Goal: Task Accomplishment & Management: Use online tool/utility

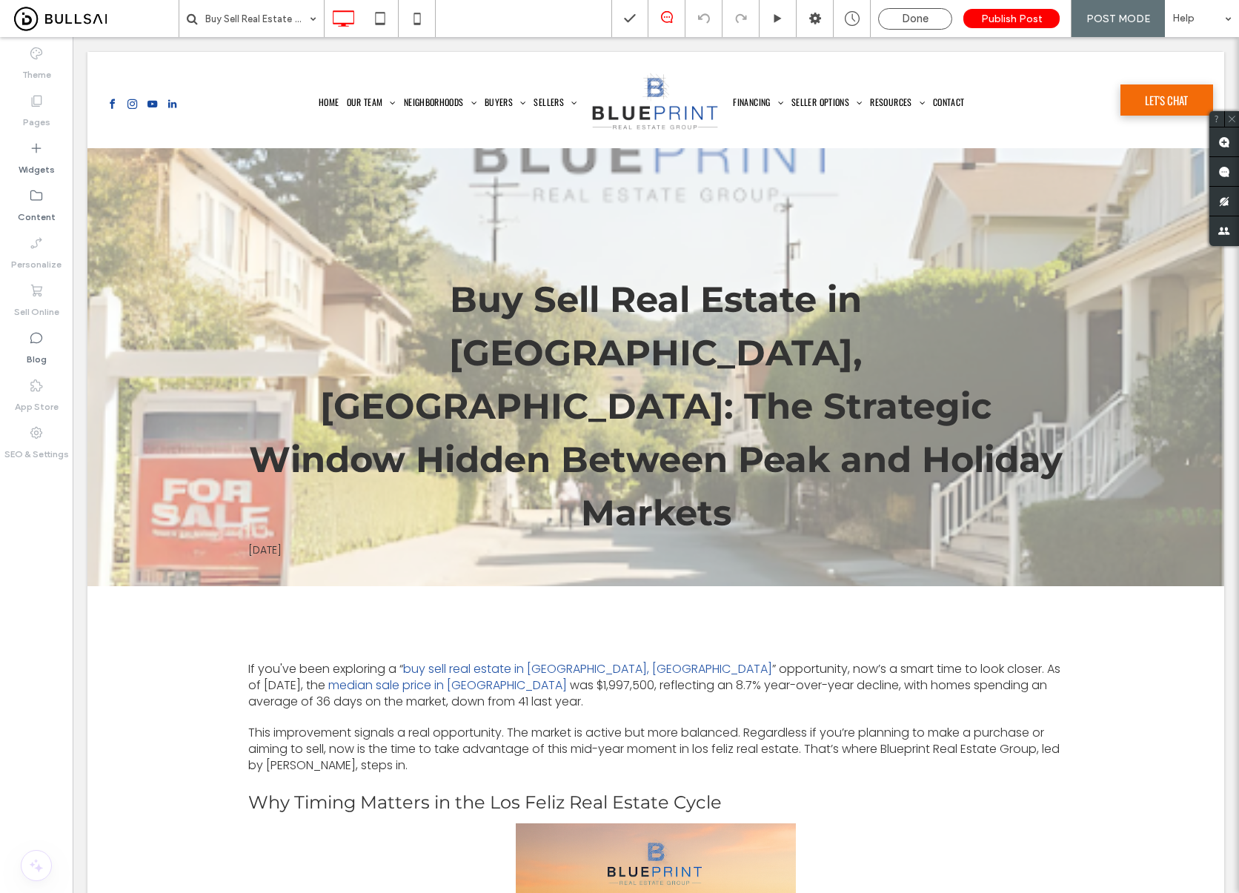
click at [939, 602] on div at bounding box center [619, 446] width 1239 height 893
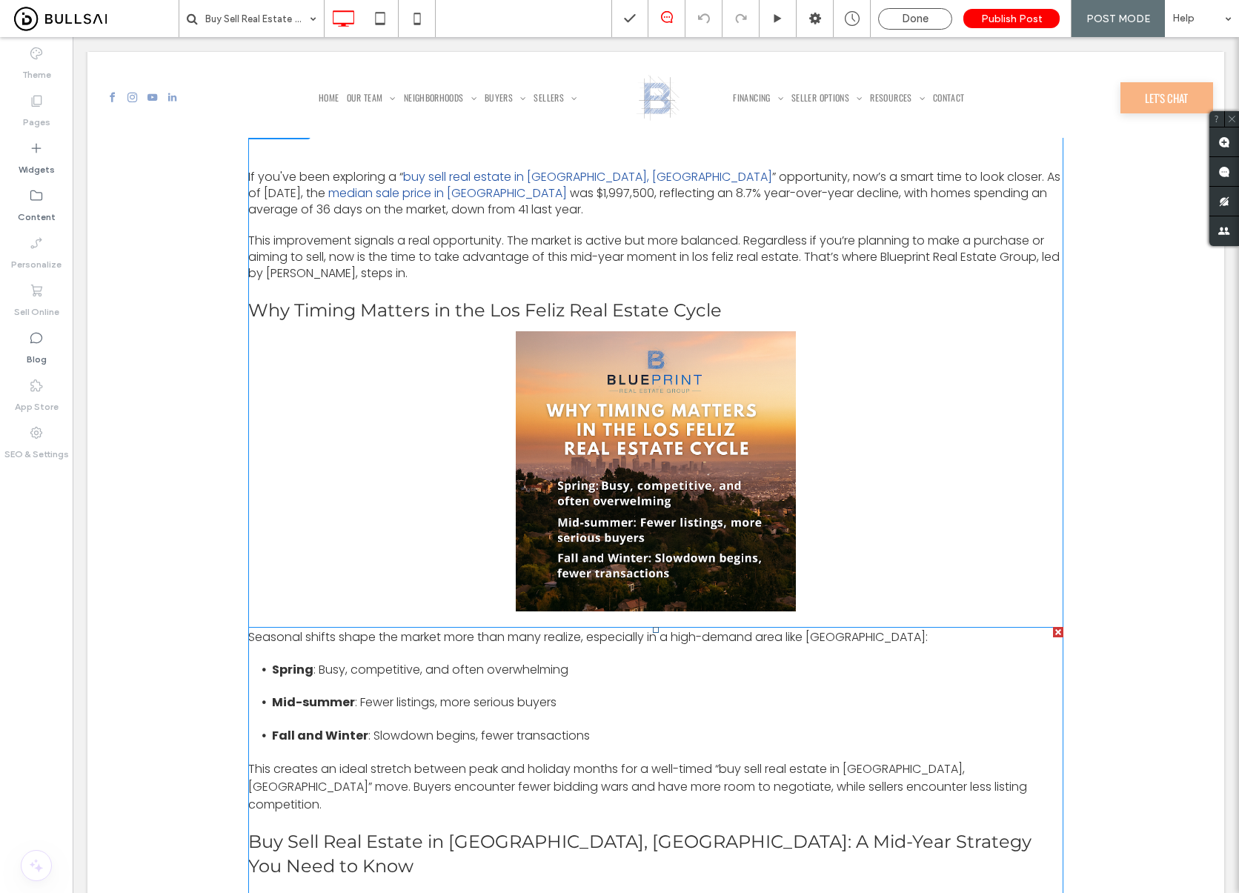
scroll to position [507, 0]
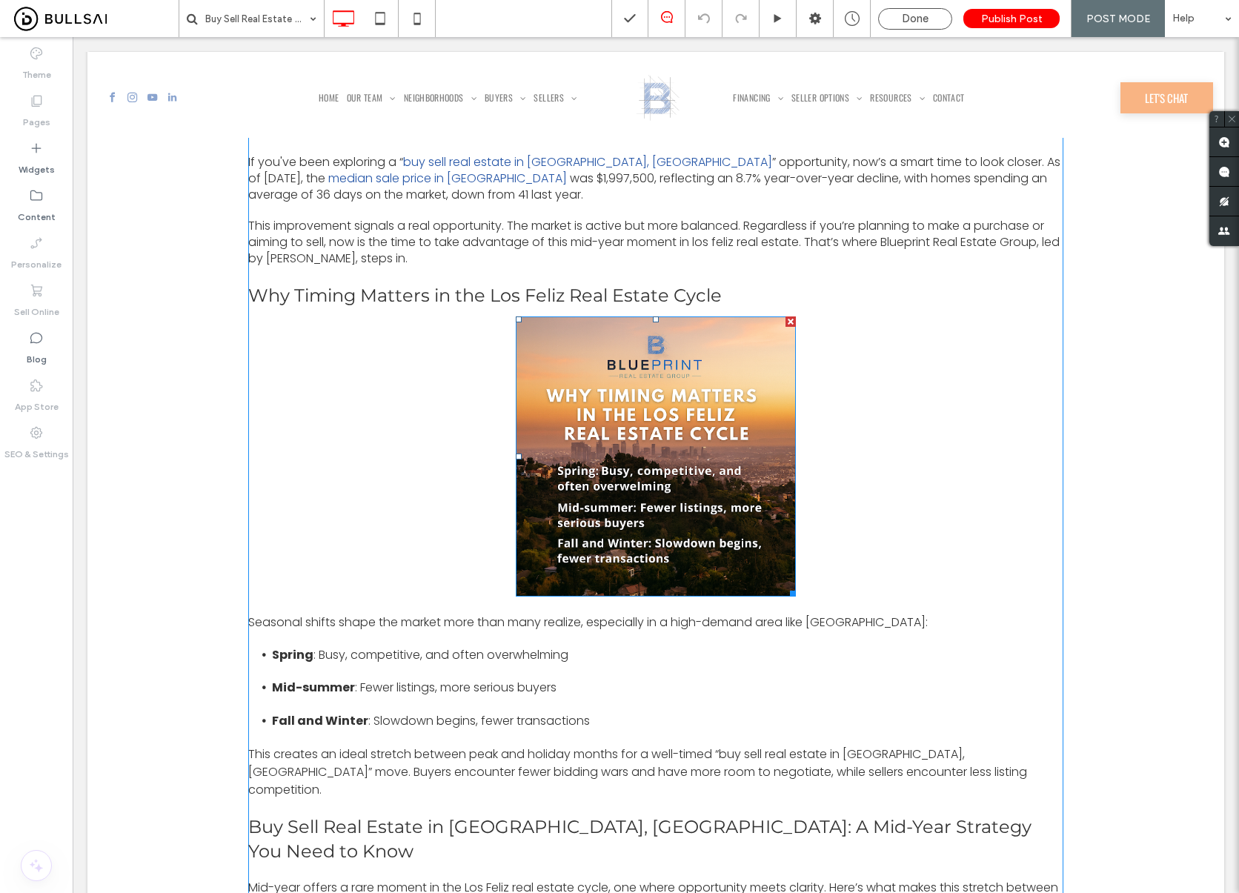
click at [584, 360] on img at bounding box center [656, 457] width 280 height 280
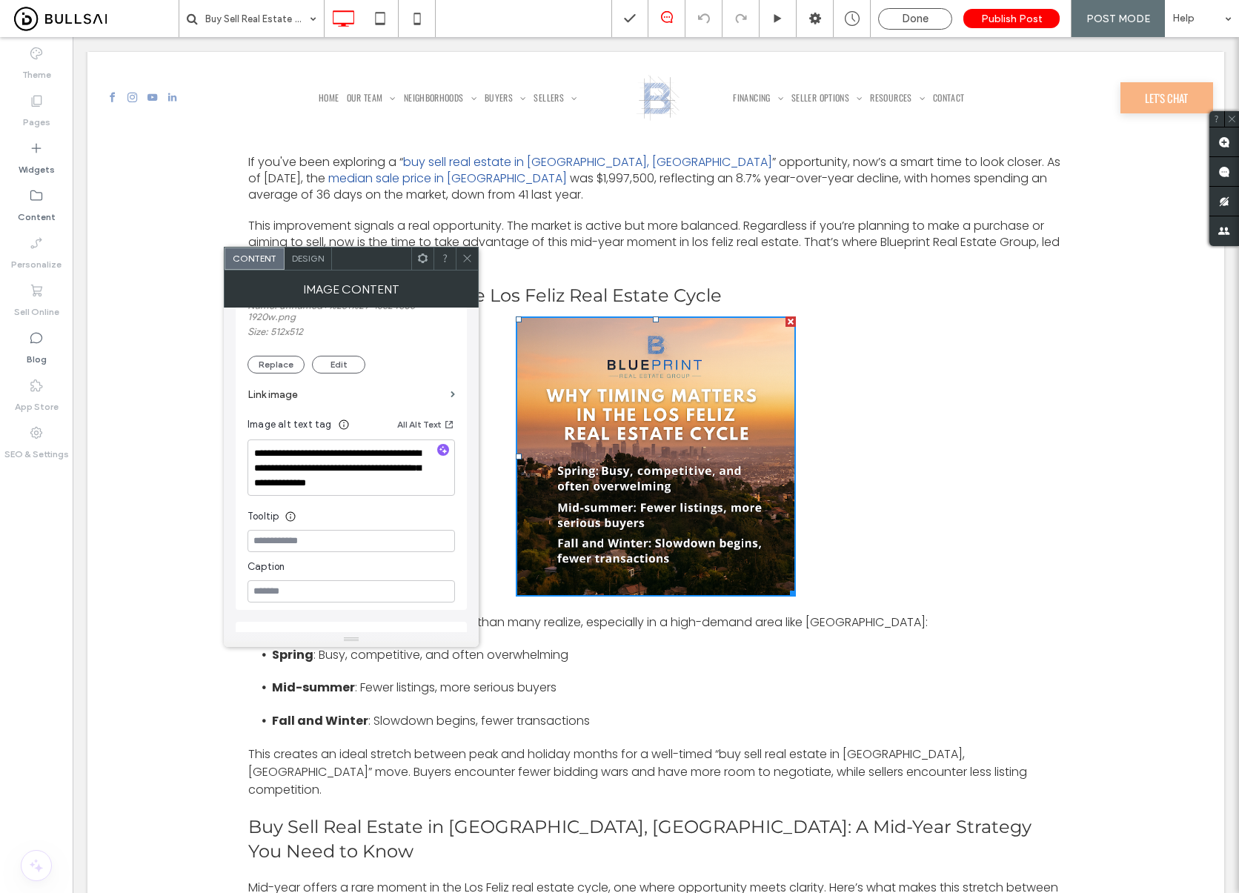
scroll to position [314, 0]
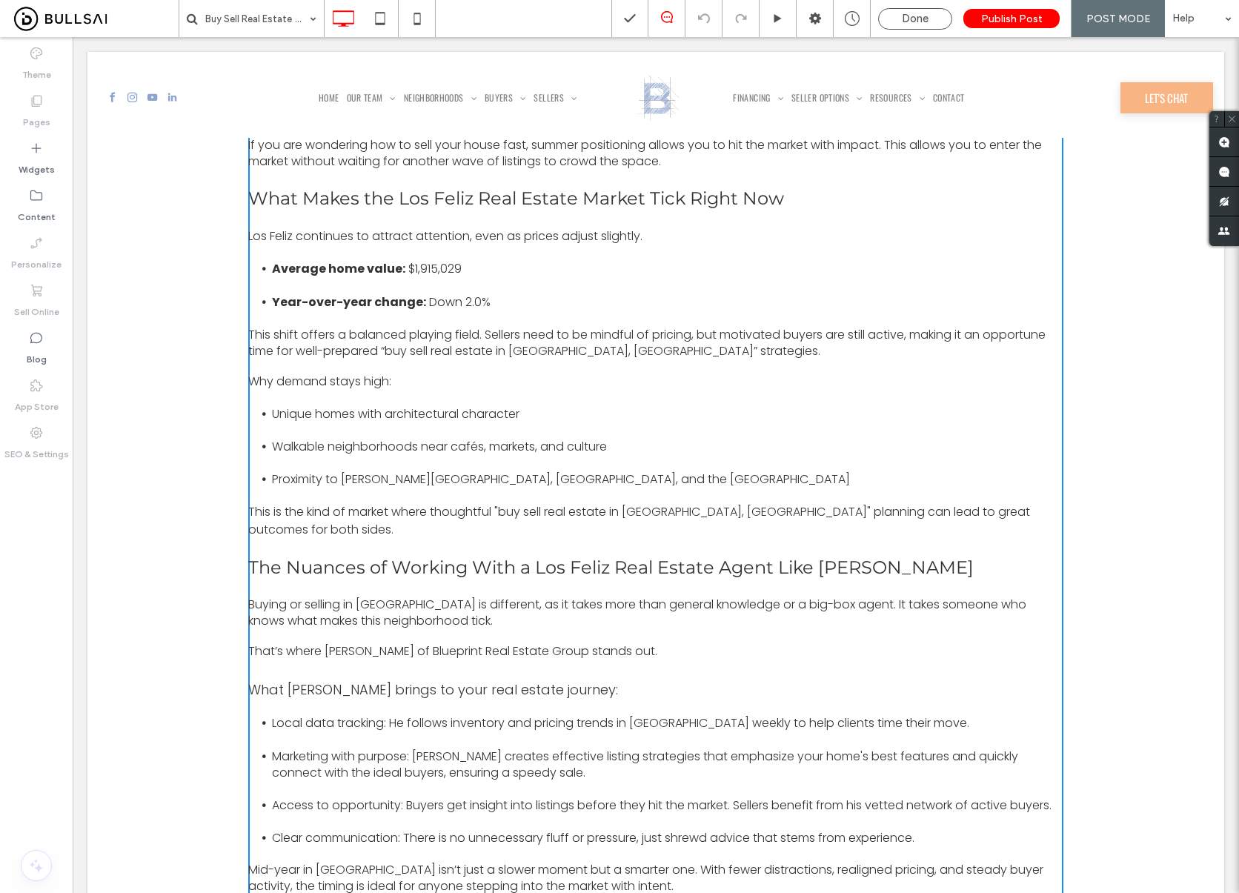
scroll to position [1543, 0]
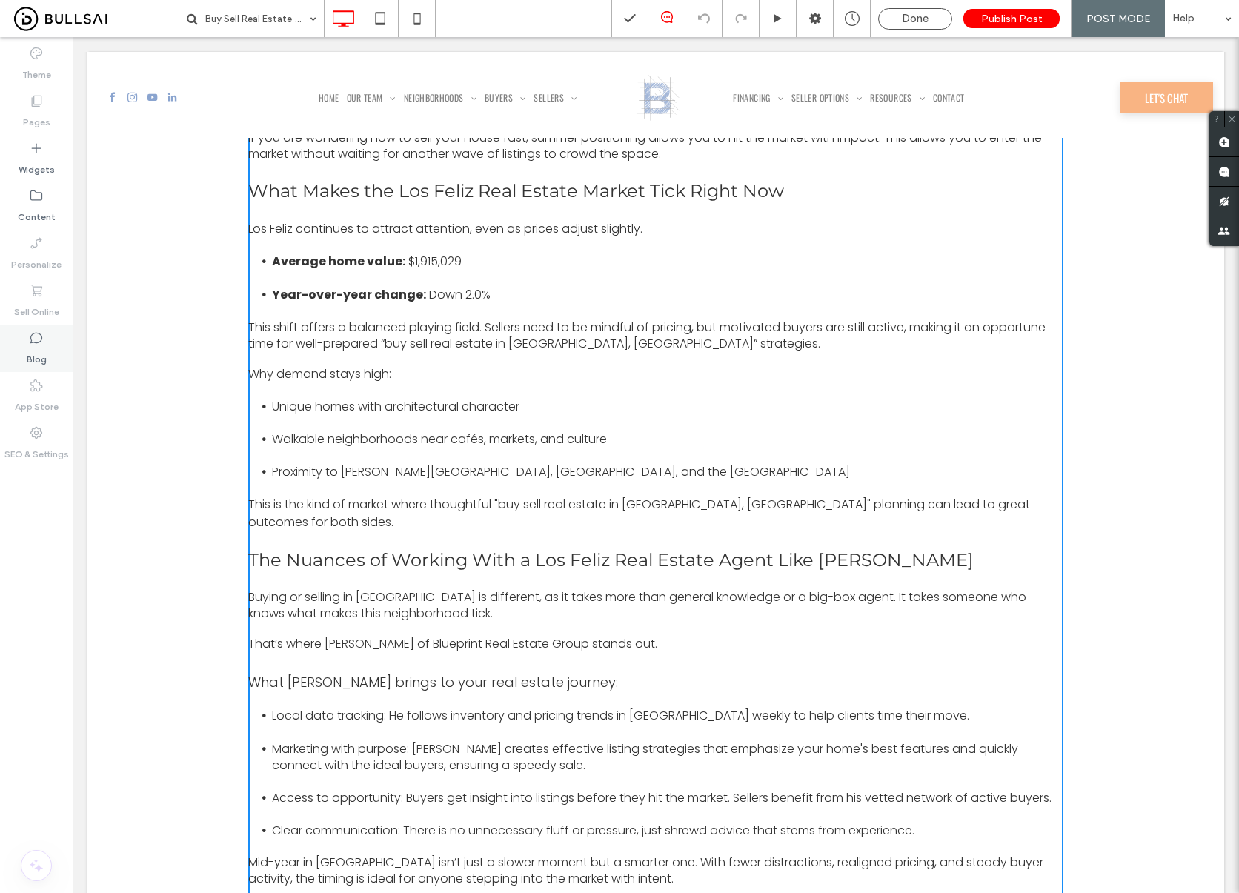
click at [39, 341] on icon at bounding box center [36, 338] width 15 height 15
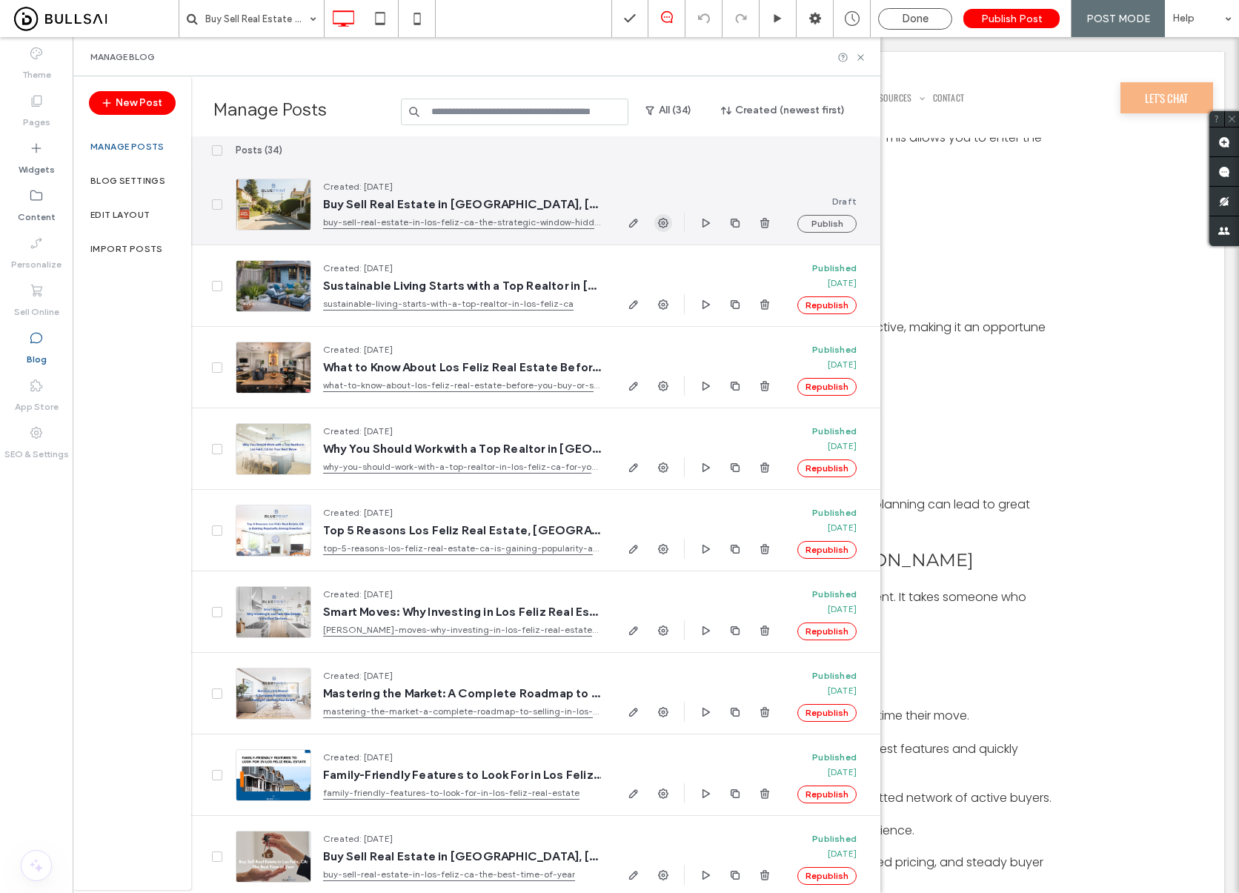
click at [667, 226] on icon "button" at bounding box center [664, 223] width 12 height 12
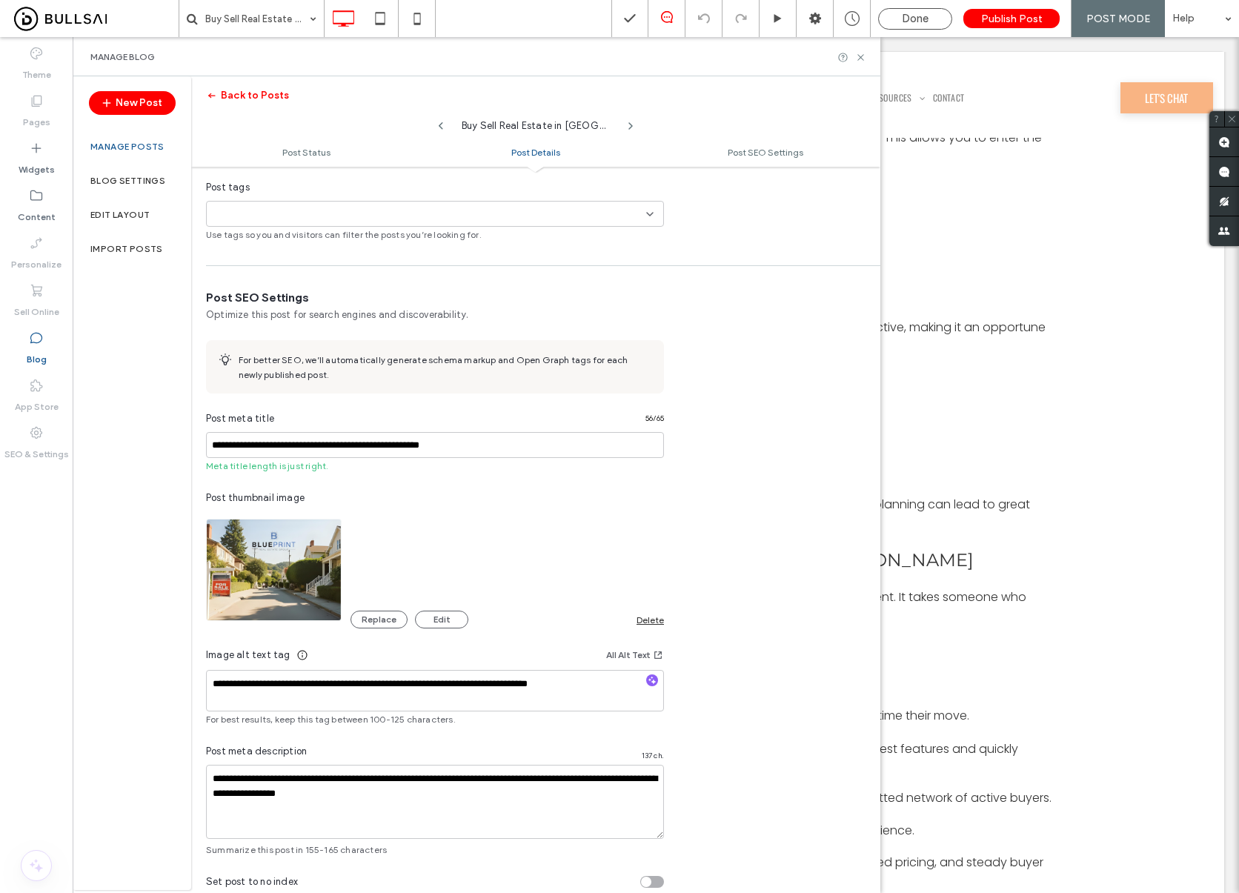
scroll to position [589, 0]
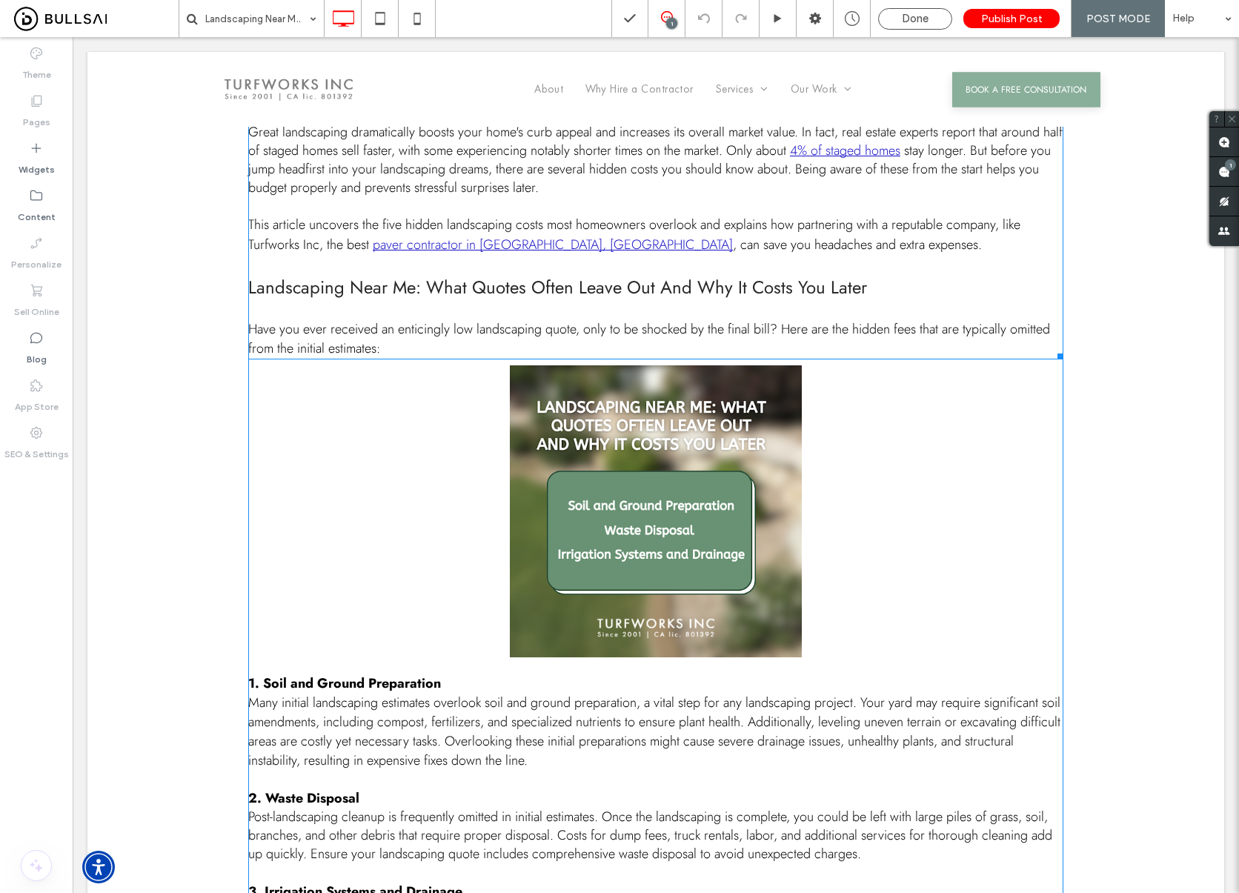
scroll to position [653, 0]
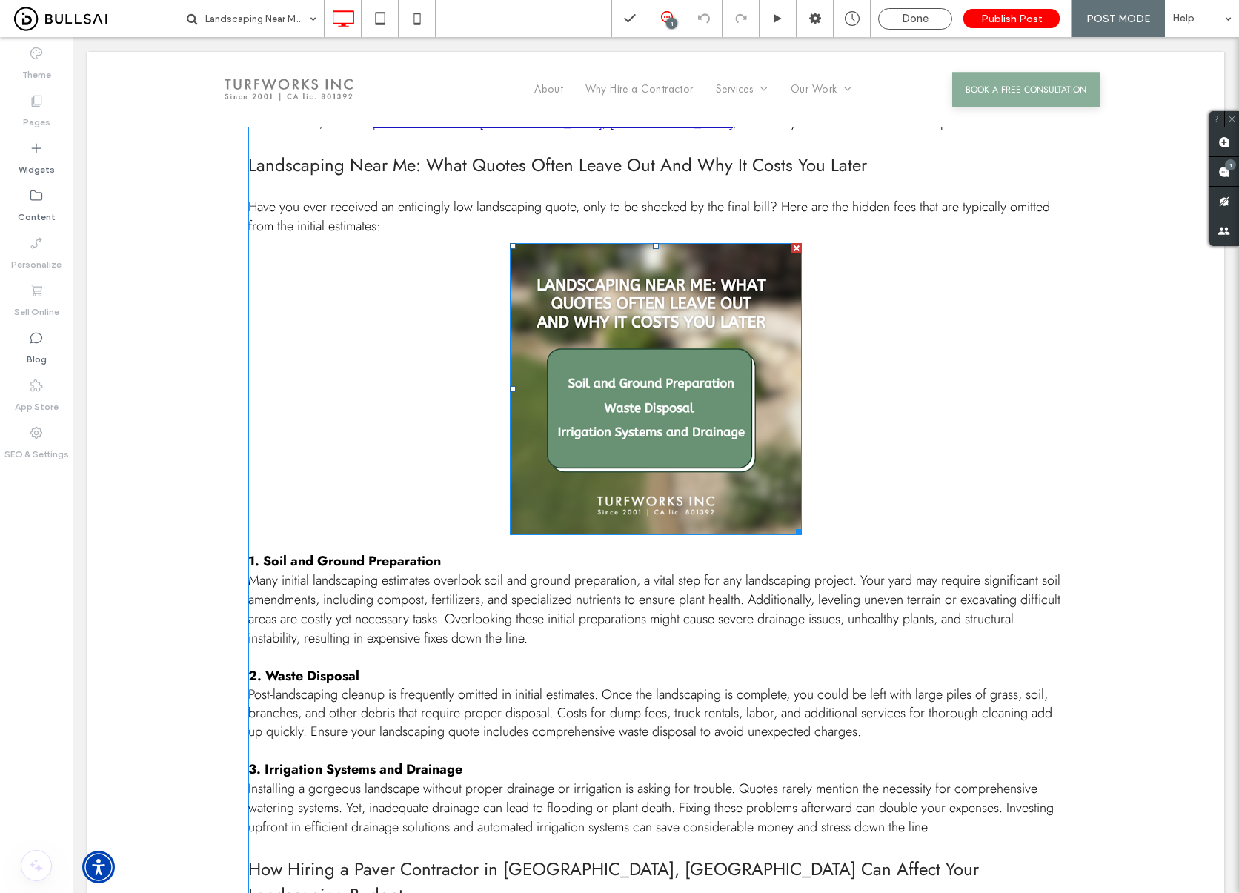
click at [669, 259] on img at bounding box center [656, 389] width 292 height 292
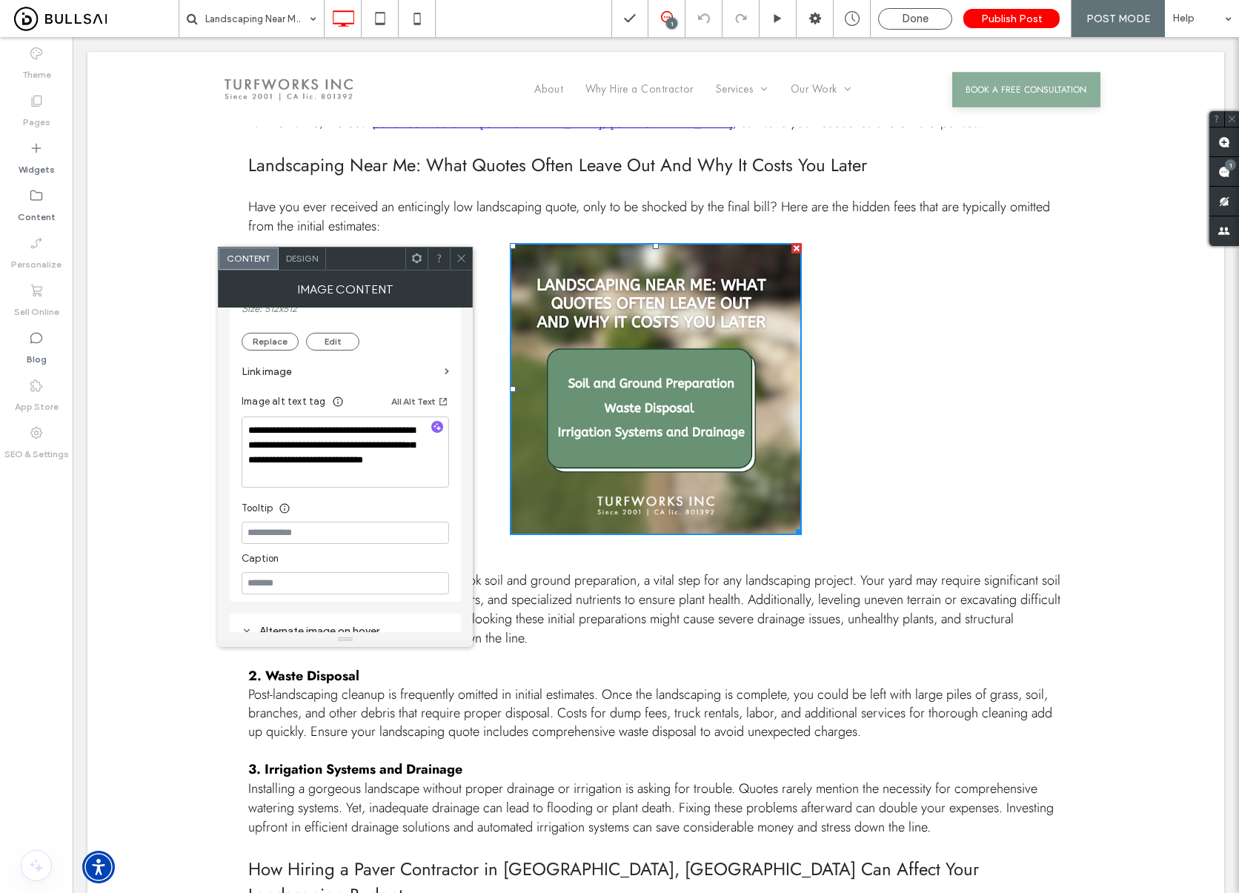
scroll to position [324, 0]
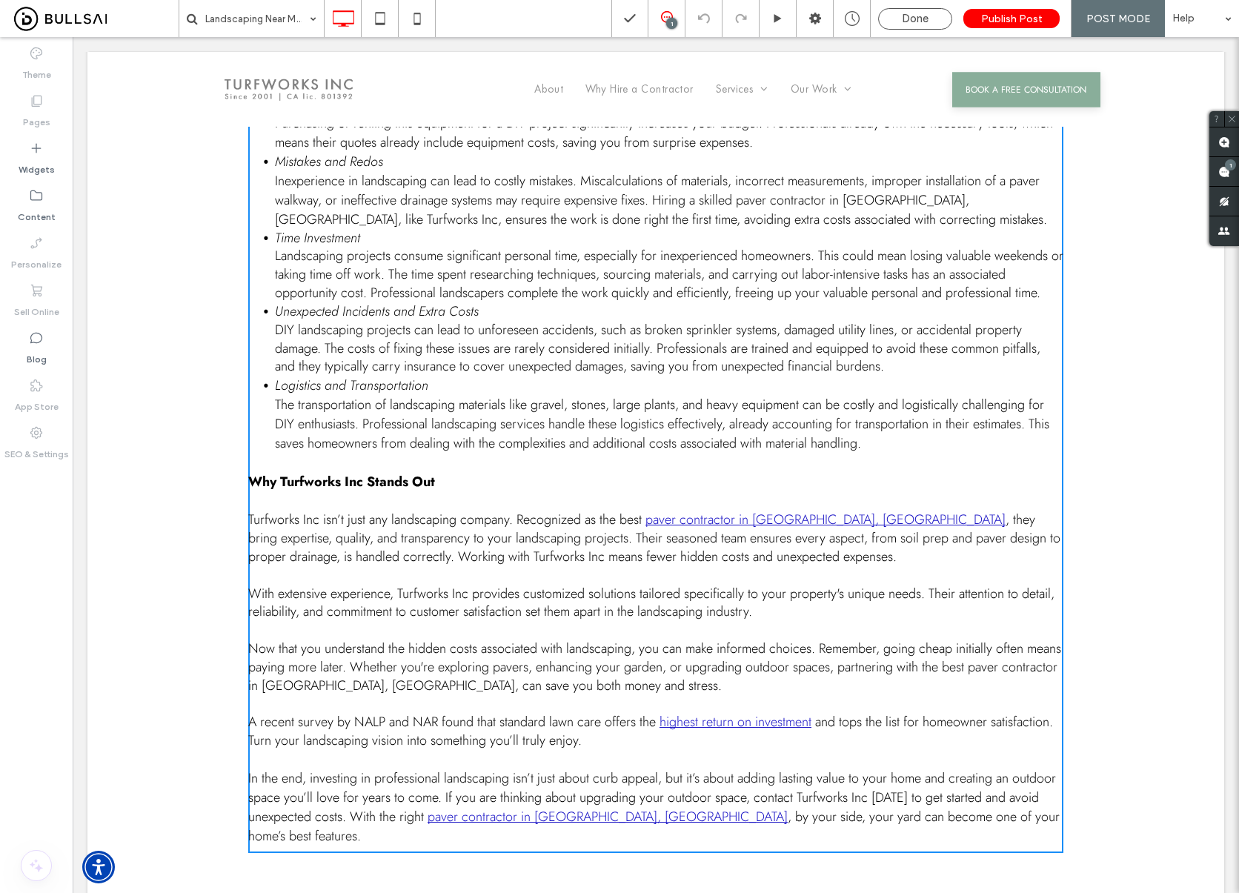
scroll to position [1975, 0]
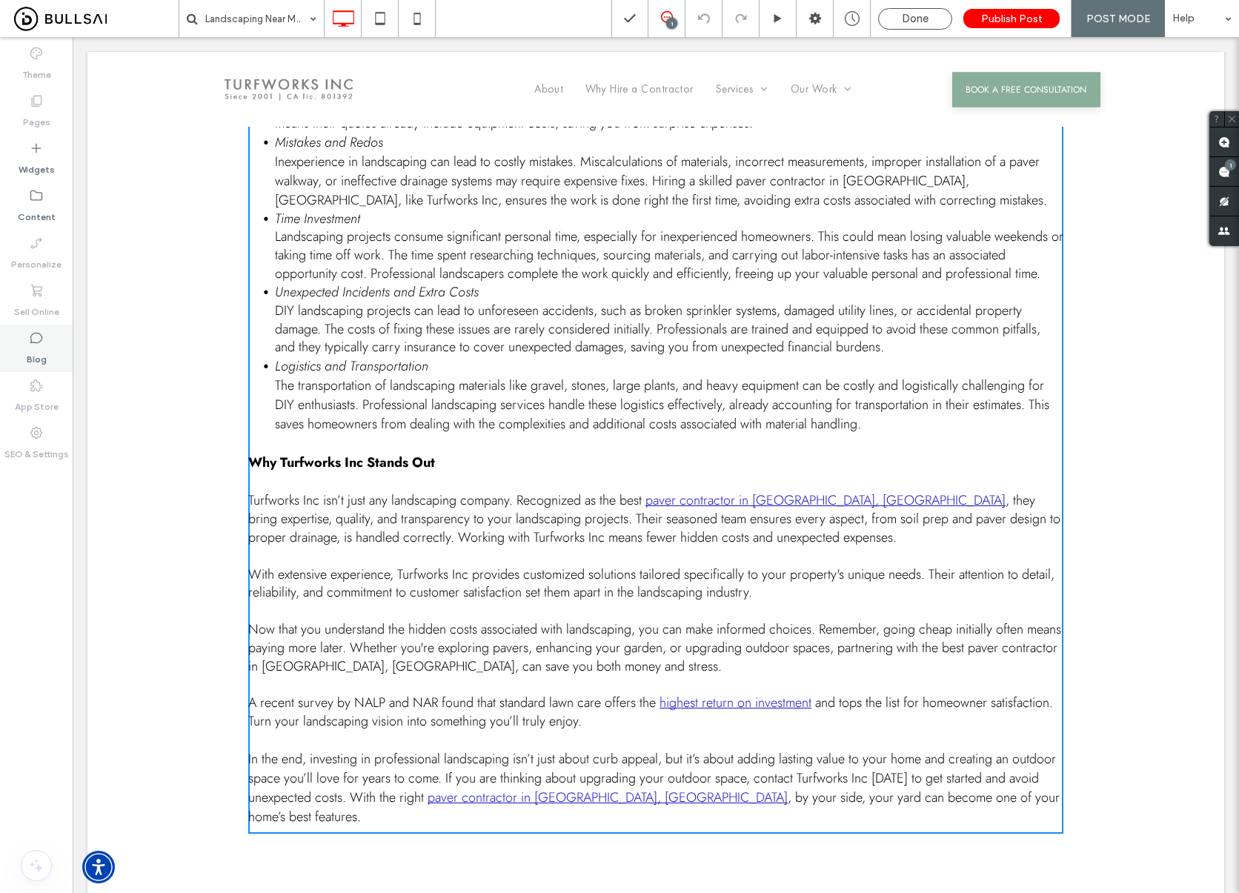
click at [39, 339] on icon at bounding box center [36, 338] width 15 height 15
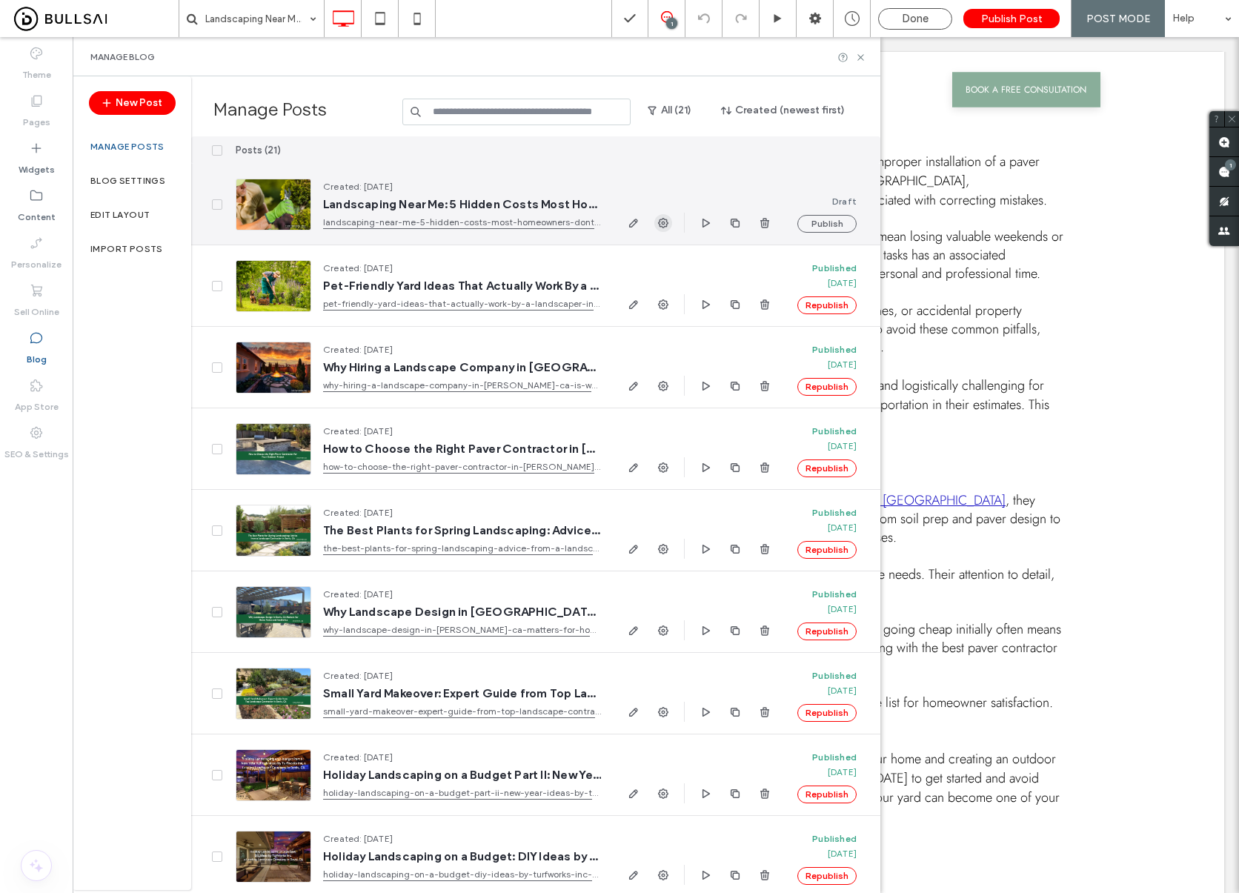
click at [669, 222] on span "button" at bounding box center [664, 223] width 18 height 18
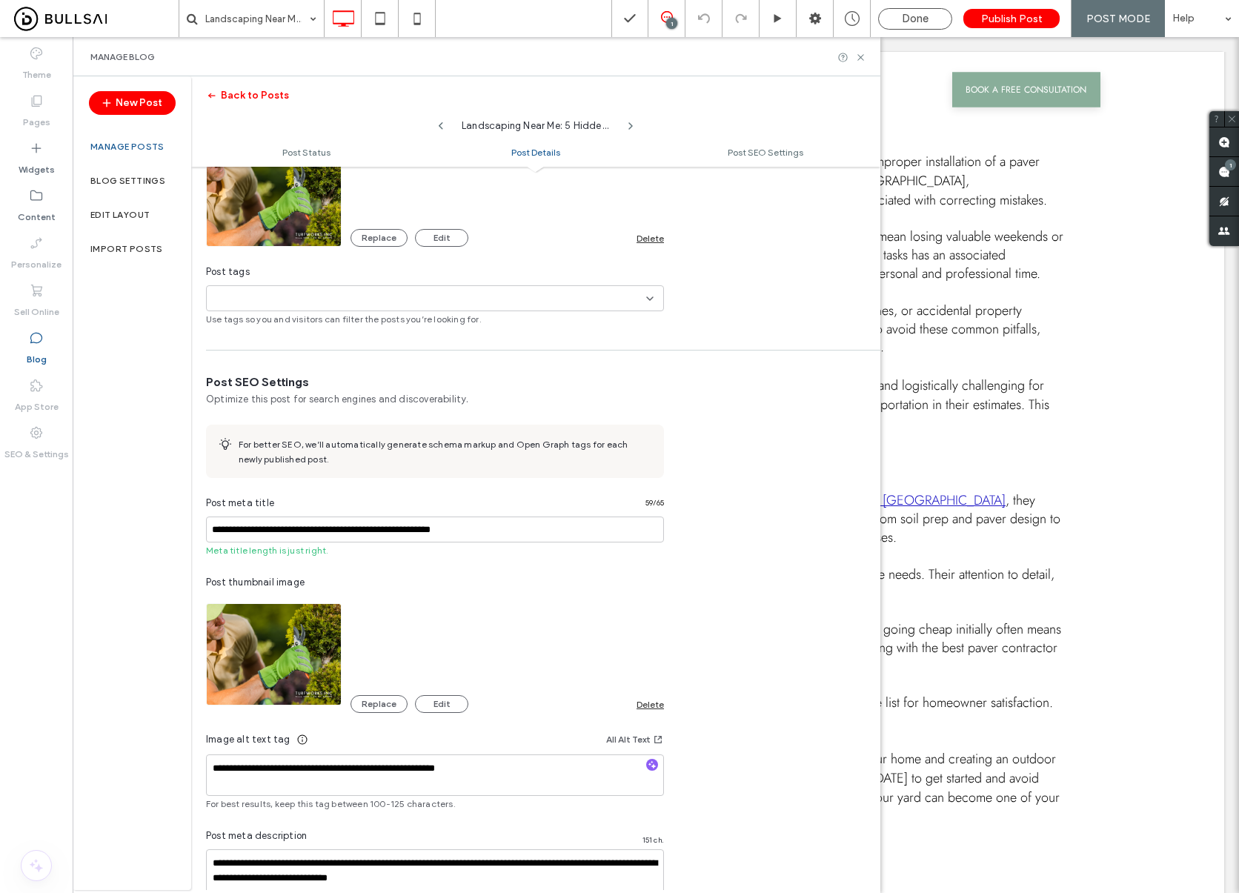
scroll to position [589, 0]
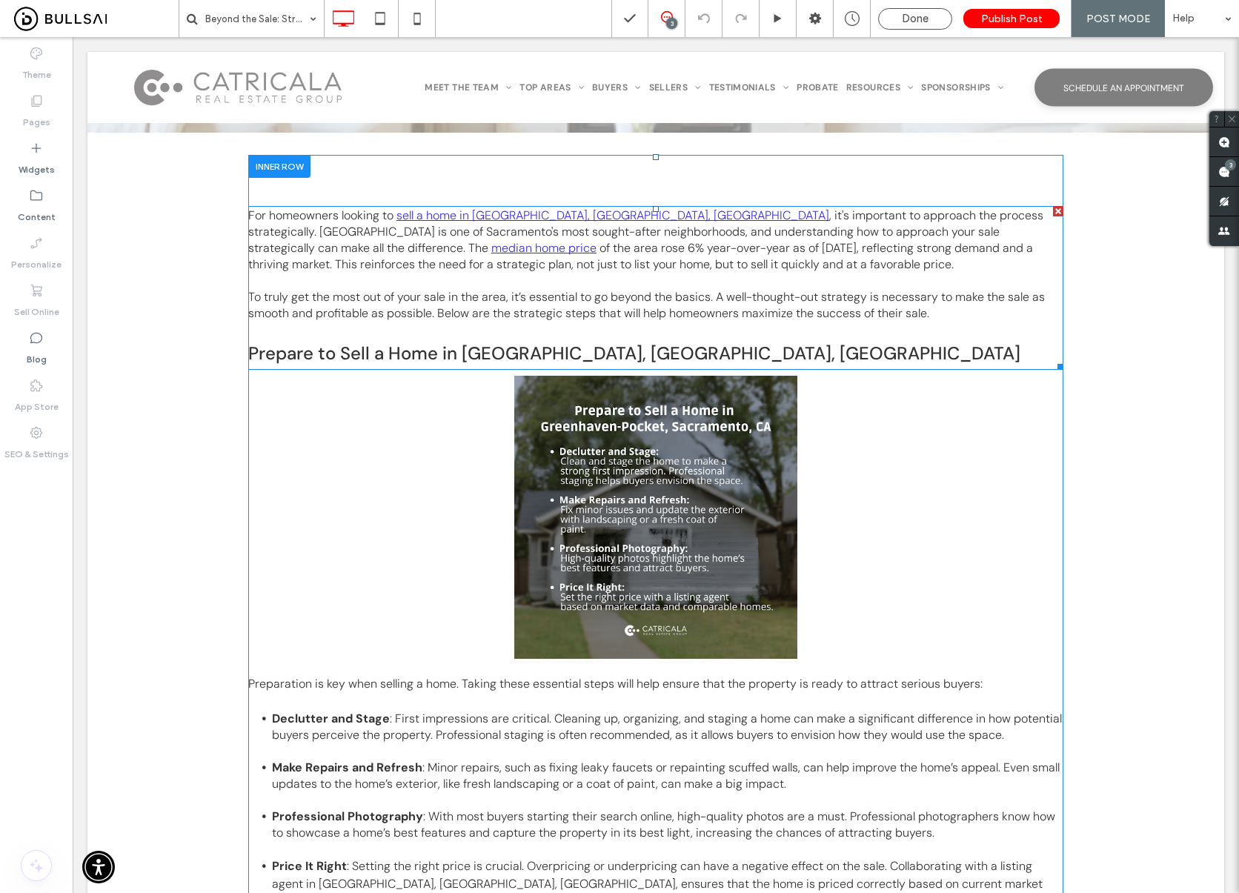
scroll to position [397, 0]
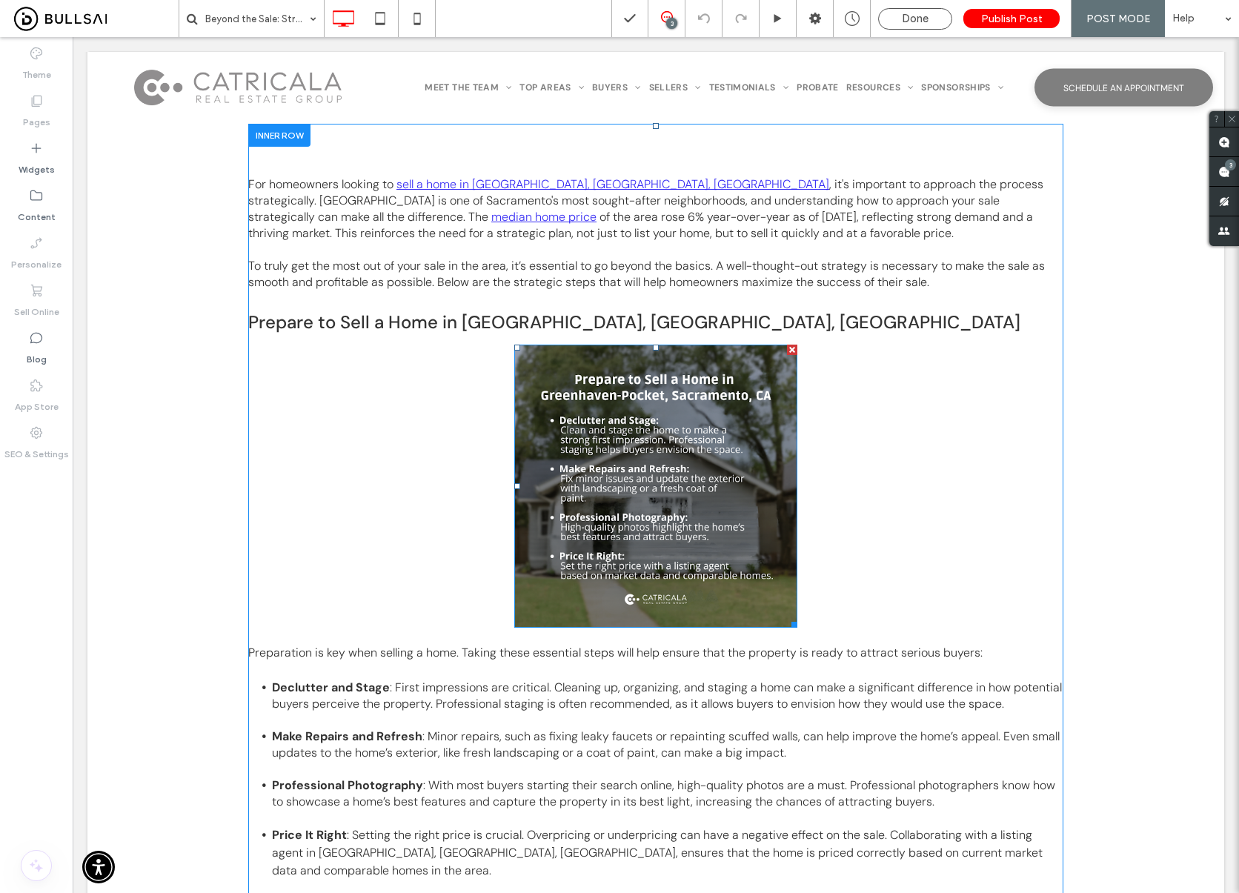
click at [698, 486] on img at bounding box center [655, 486] width 283 height 283
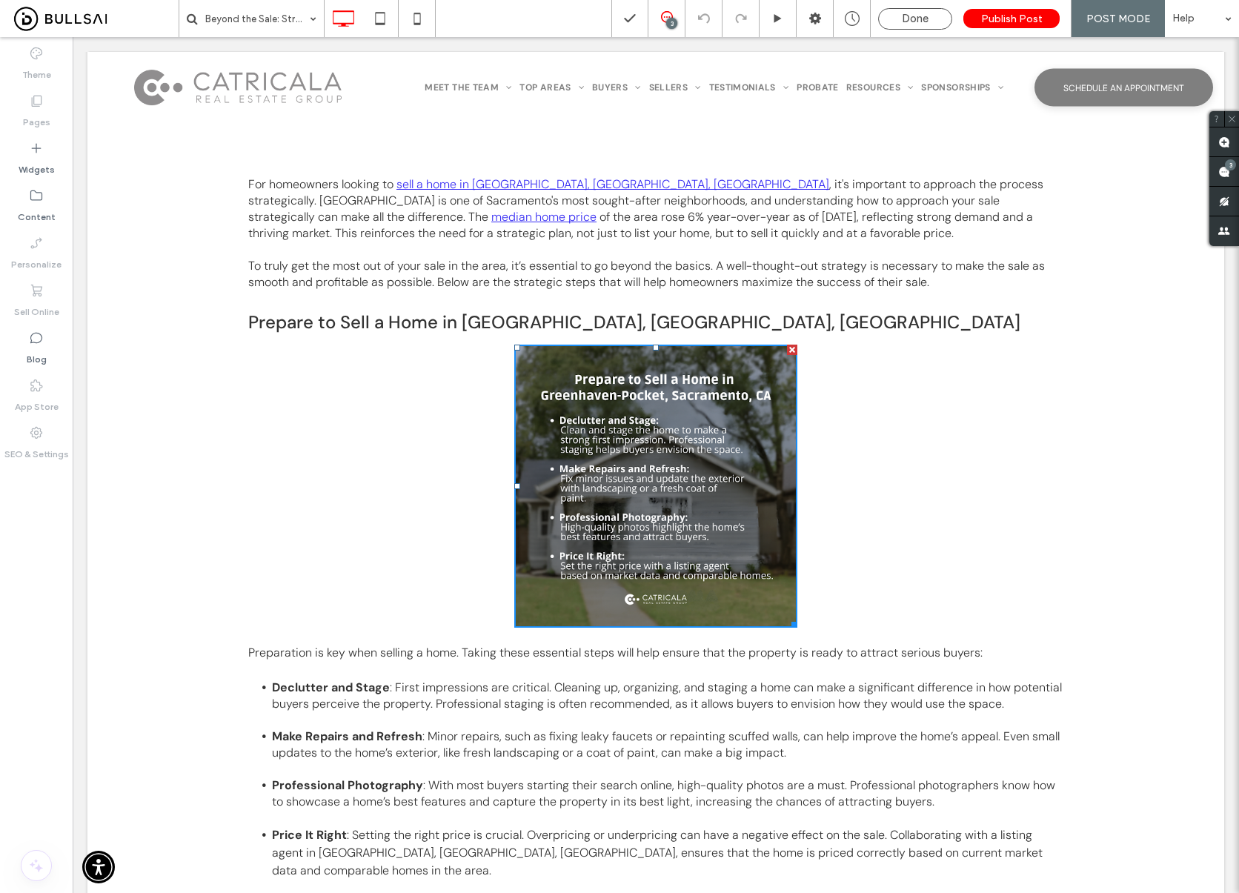
click at [698, 486] on img at bounding box center [655, 486] width 283 height 283
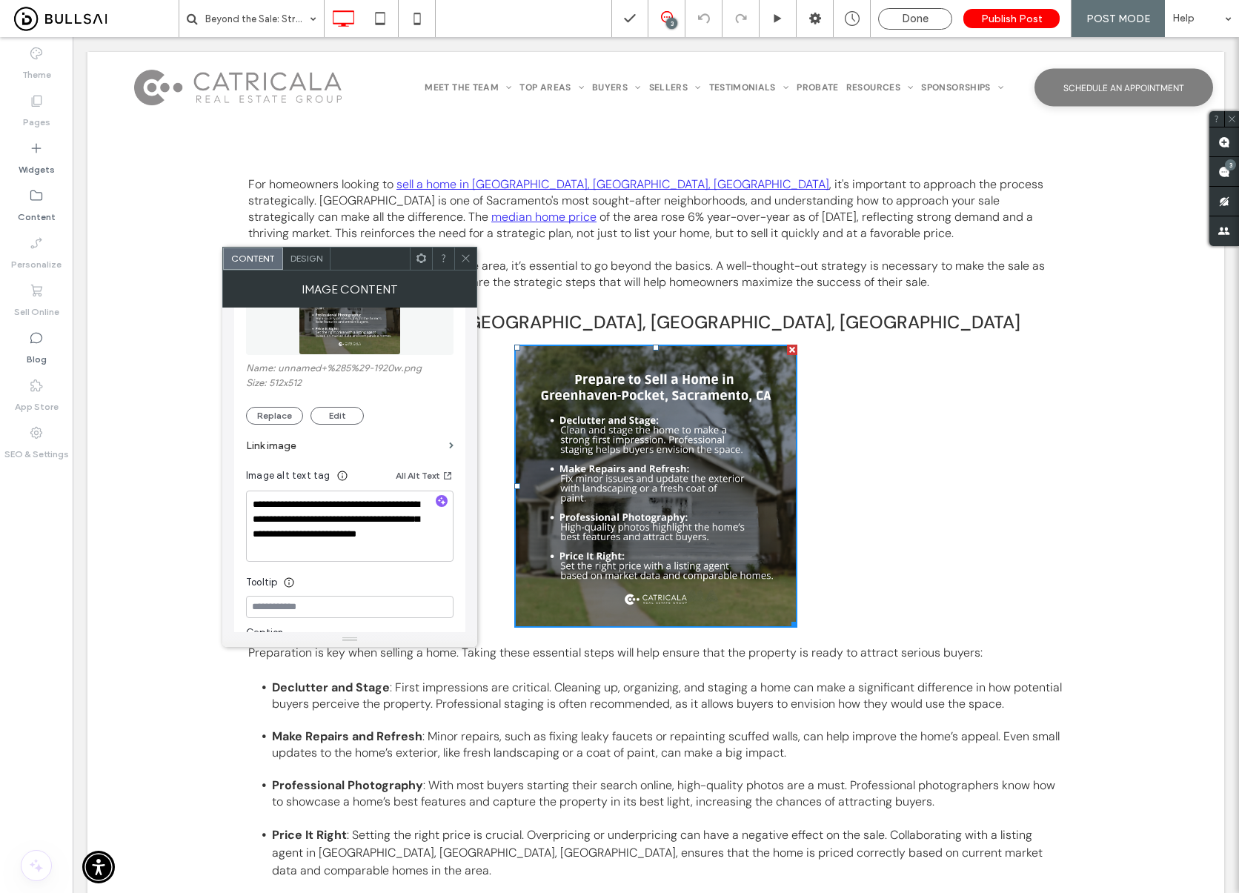
scroll to position [439, 0]
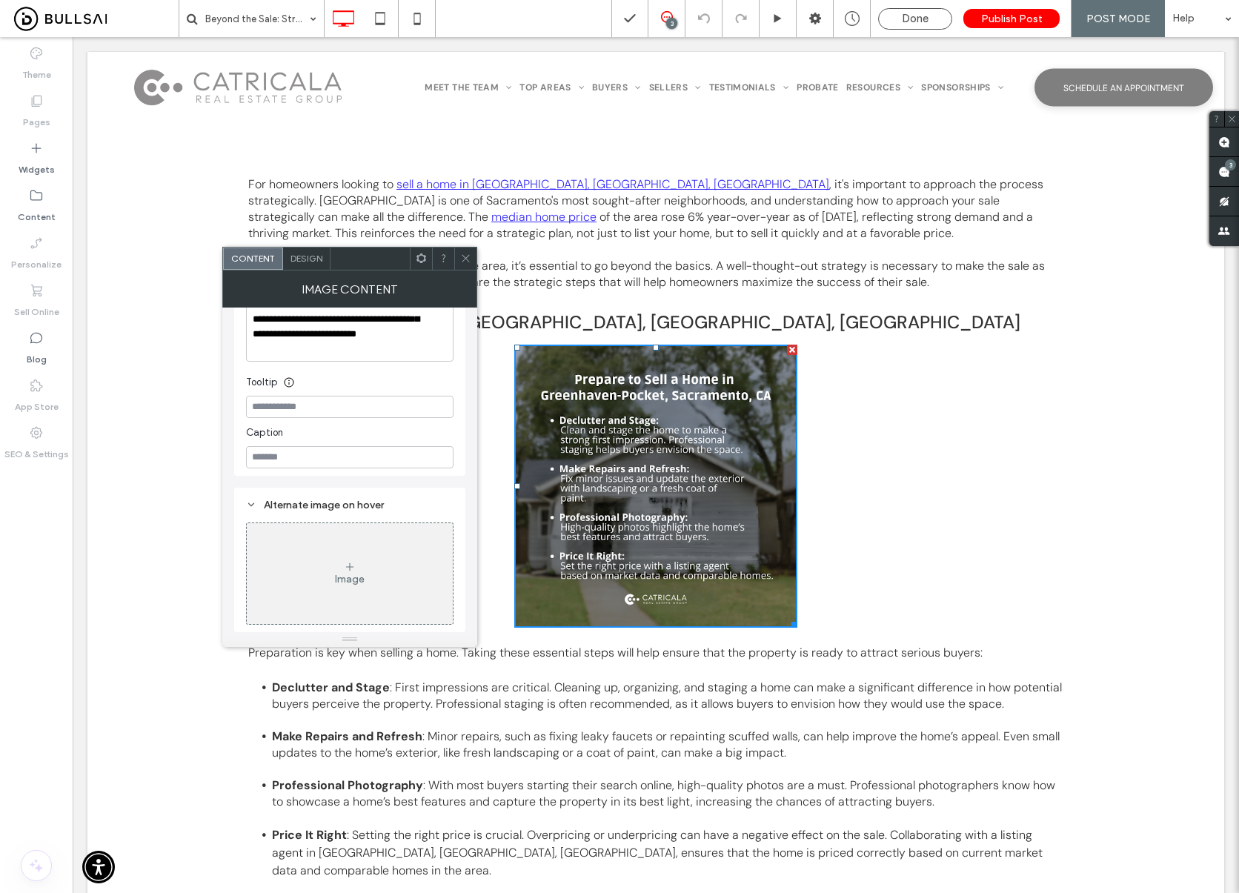
click at [961, 387] on div "For homeowners looking to sell a home in Greenhaven-Pocket, Sacramento, CA , it…" at bounding box center [655, 904] width 815 height 1487
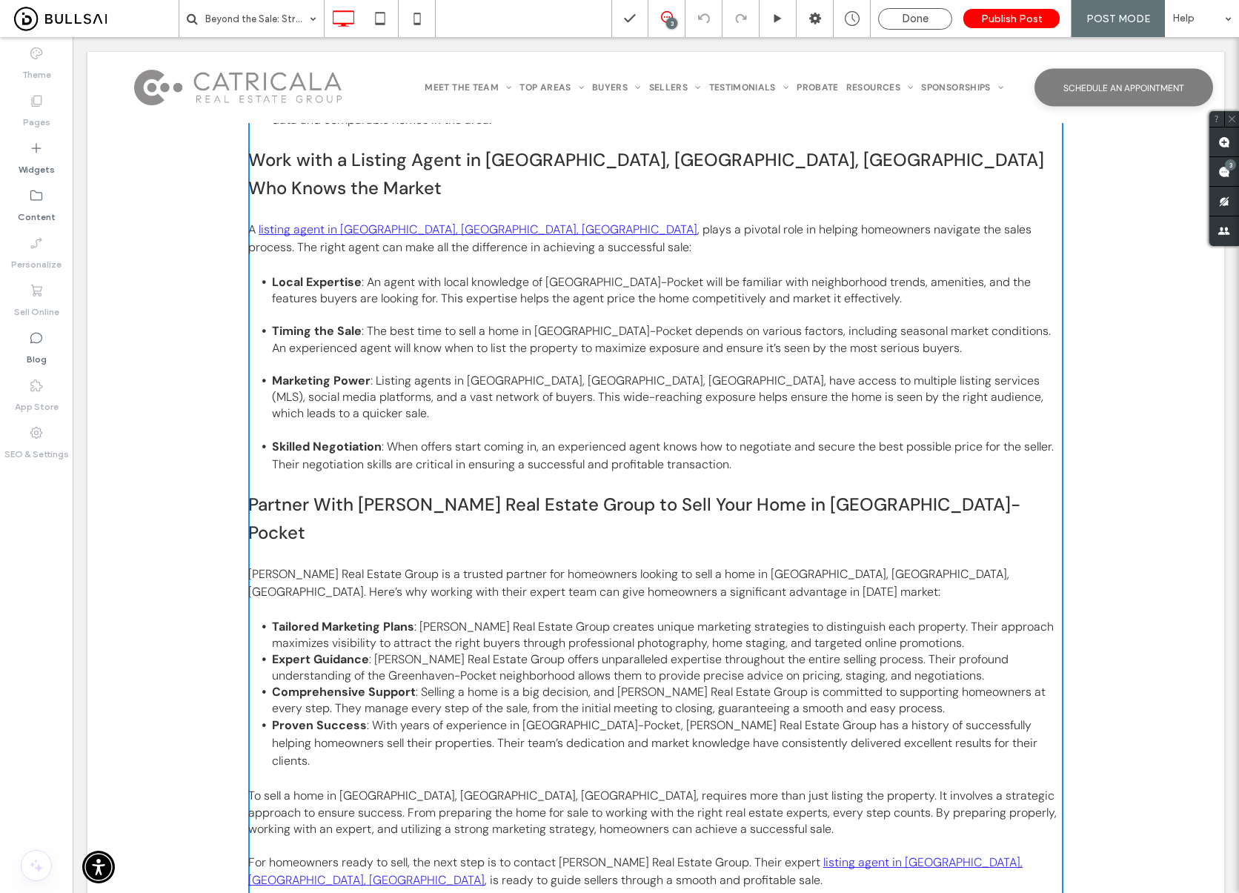
scroll to position [1297, 0]
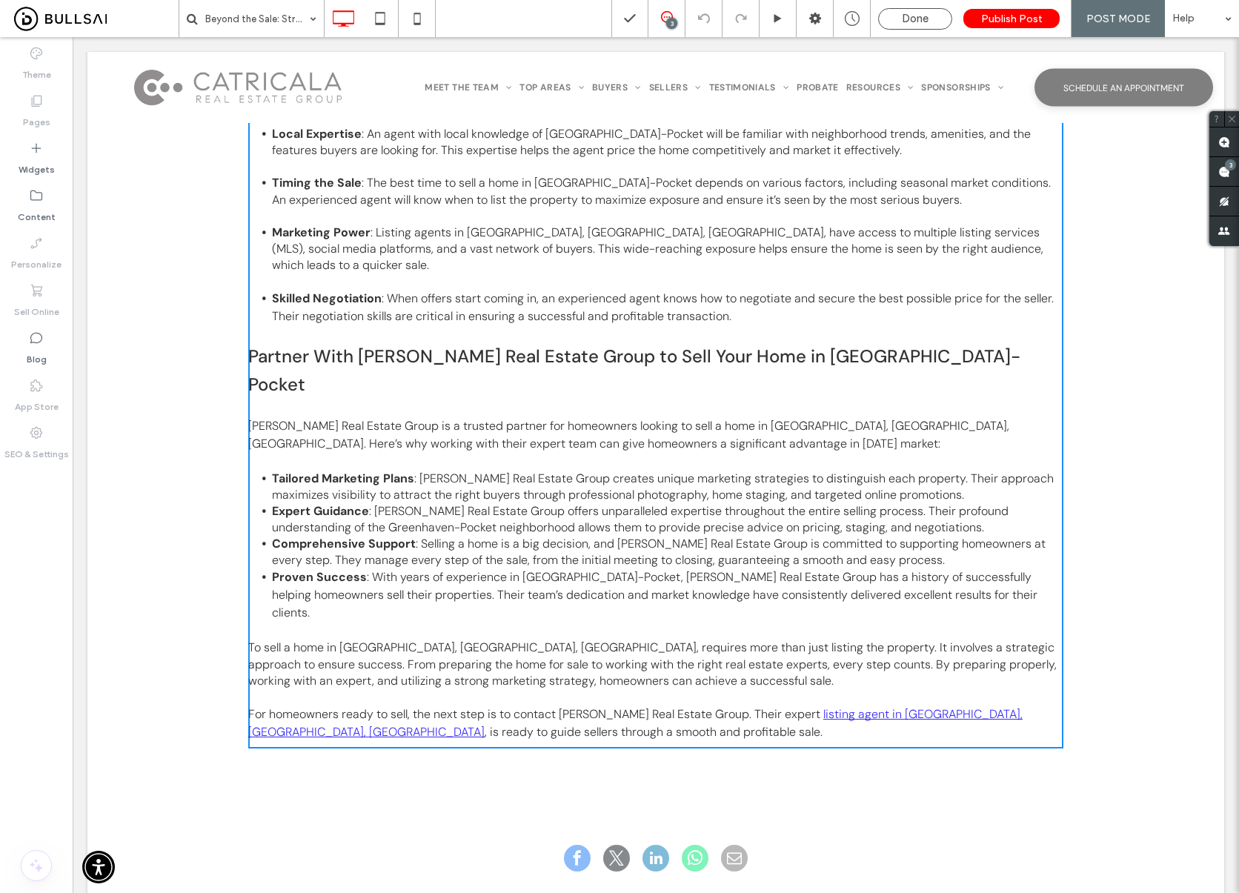
click at [766, 453] on p at bounding box center [655, 462] width 815 height 18
click at [779, 417] on p "[PERSON_NAME] Real Estate Group is a trusted partner for homeowners looking to …" at bounding box center [655, 435] width 815 height 36
click at [753, 175] on li "Timing the Sale : The best time to sell a home in Greenhaven-Pocket depends on …" at bounding box center [668, 199] width 792 height 49
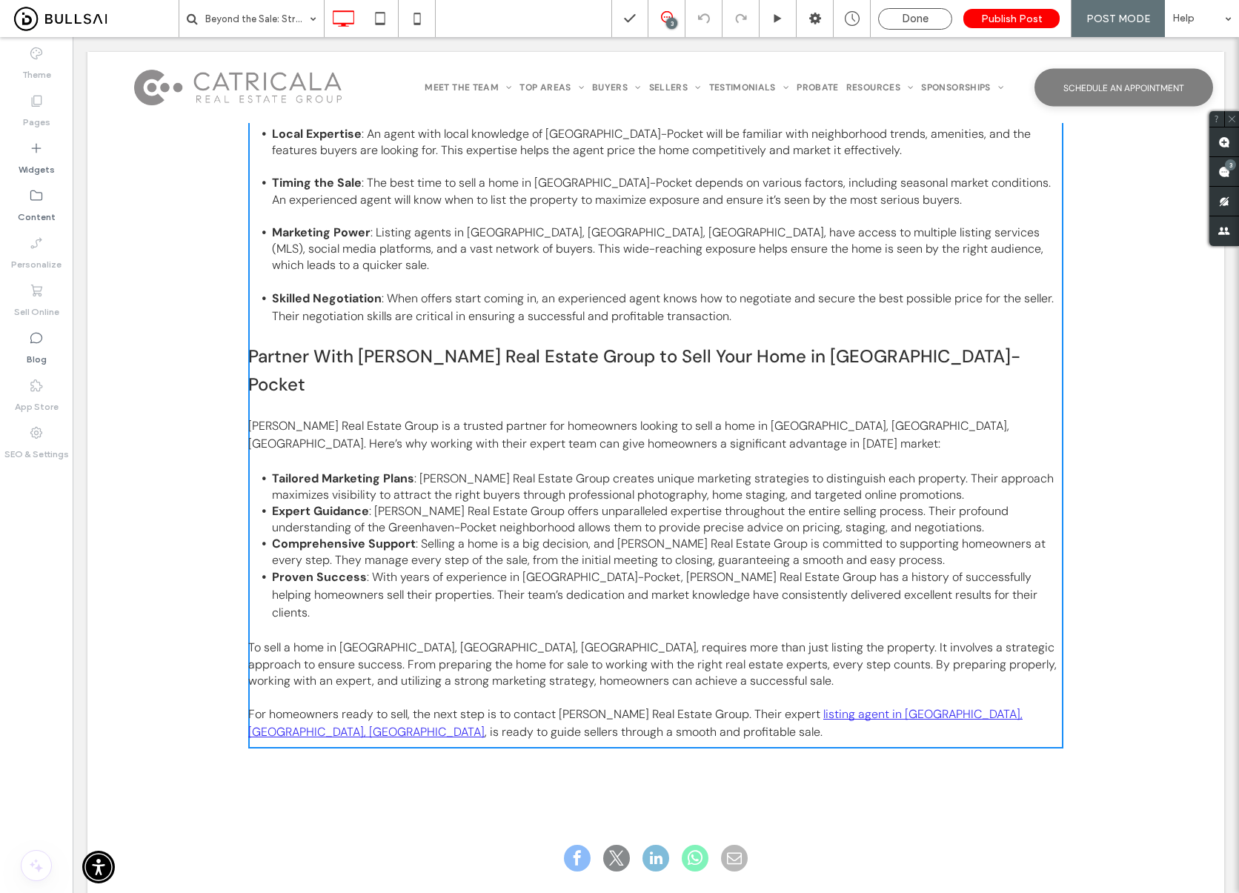
click at [987, 471] on li "Tailored Marketing Plans : Catricala Real Estate Group creates unique marketing…" at bounding box center [668, 487] width 792 height 33
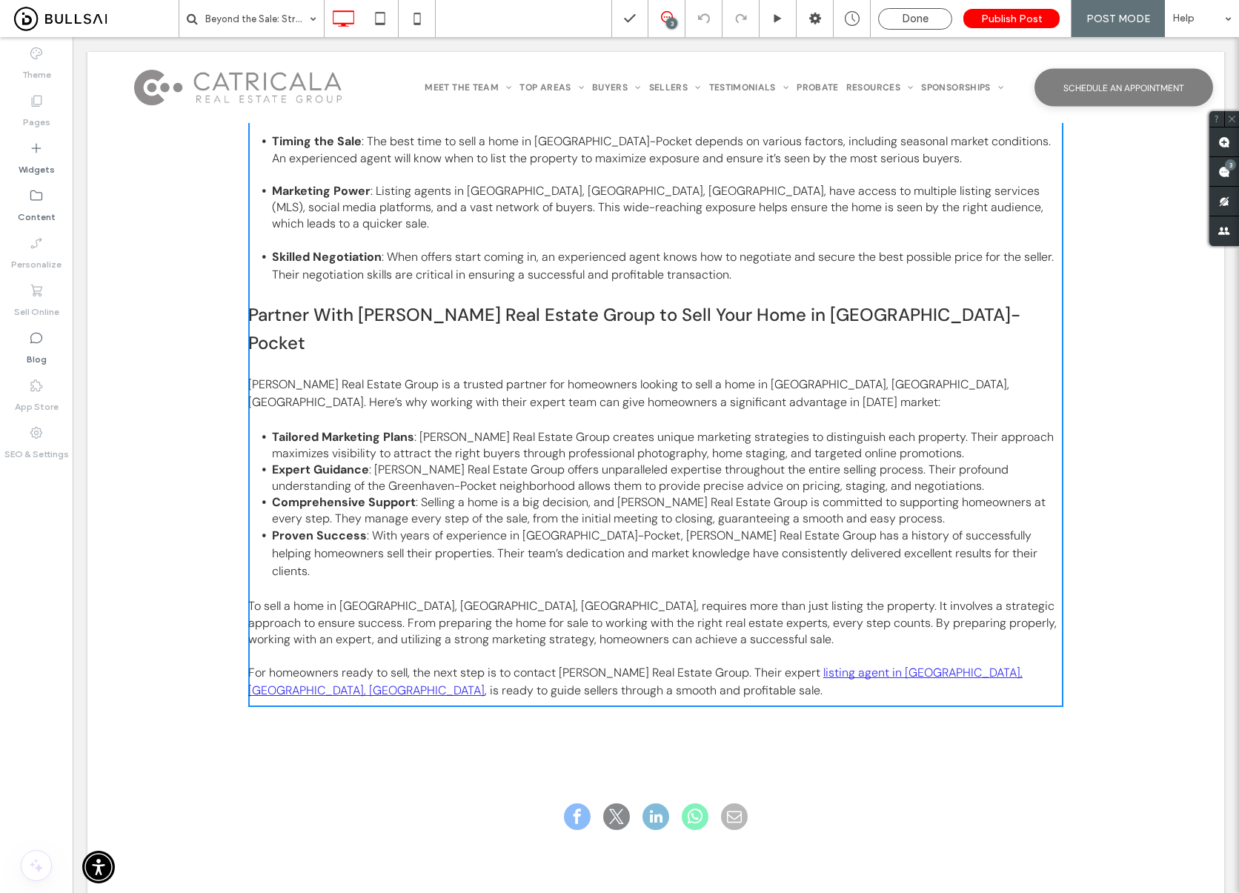
scroll to position [1348, 0]
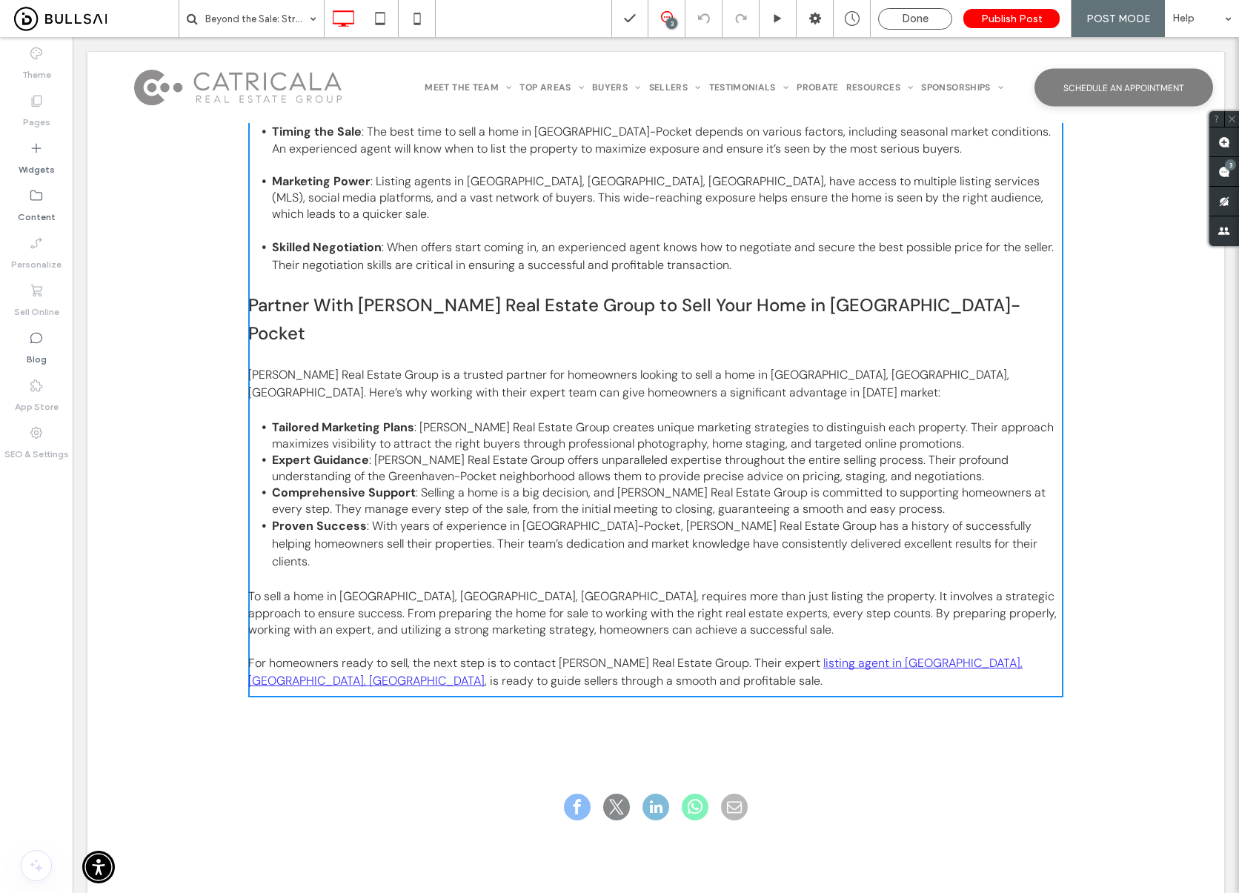
click at [827, 420] on span ": [PERSON_NAME] Real Estate Group creates unique marketing strategies to distin…" at bounding box center [663, 436] width 782 height 32
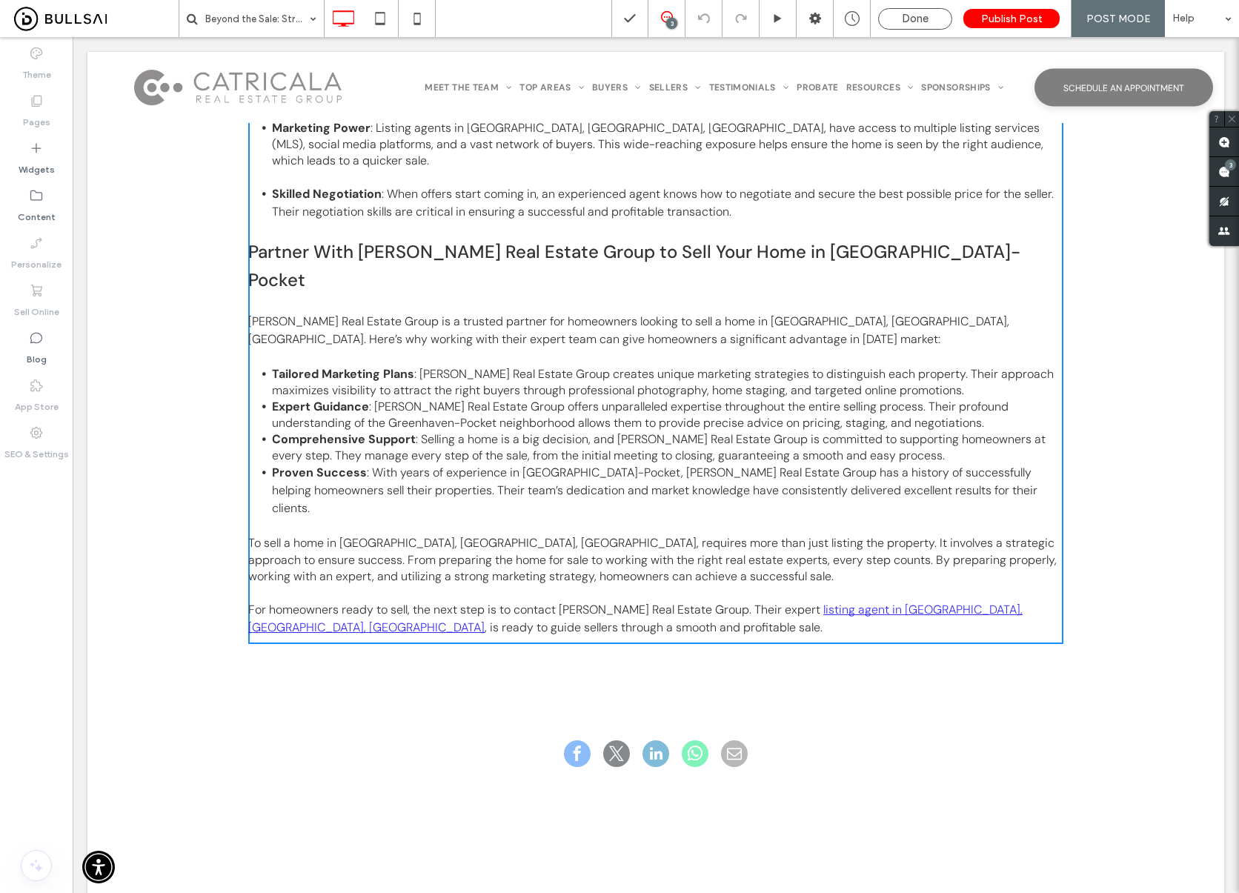
scroll to position [1418, 0]
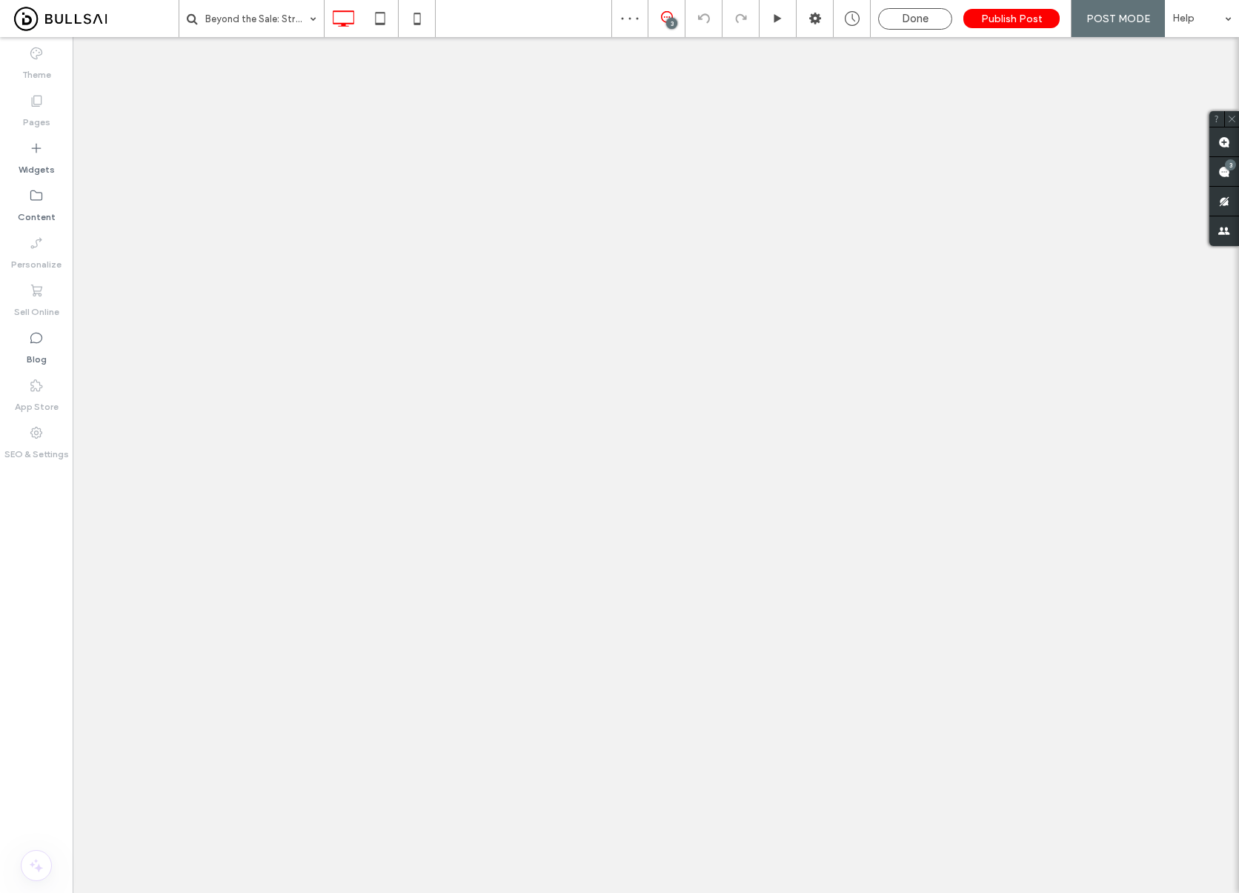
type input "*******"
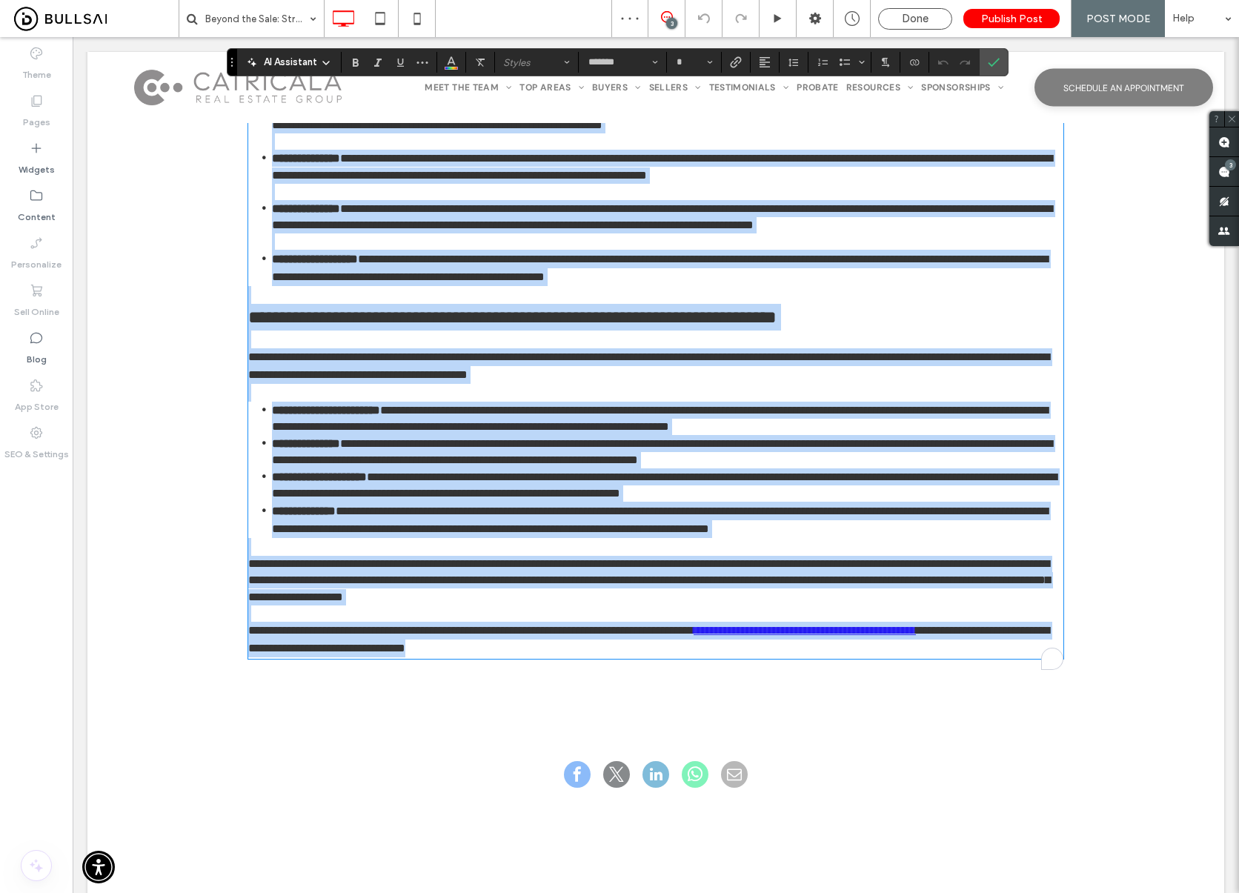
scroll to position [1265, 0]
click at [990, 402] on li "**********" at bounding box center [668, 418] width 792 height 33
type input "**"
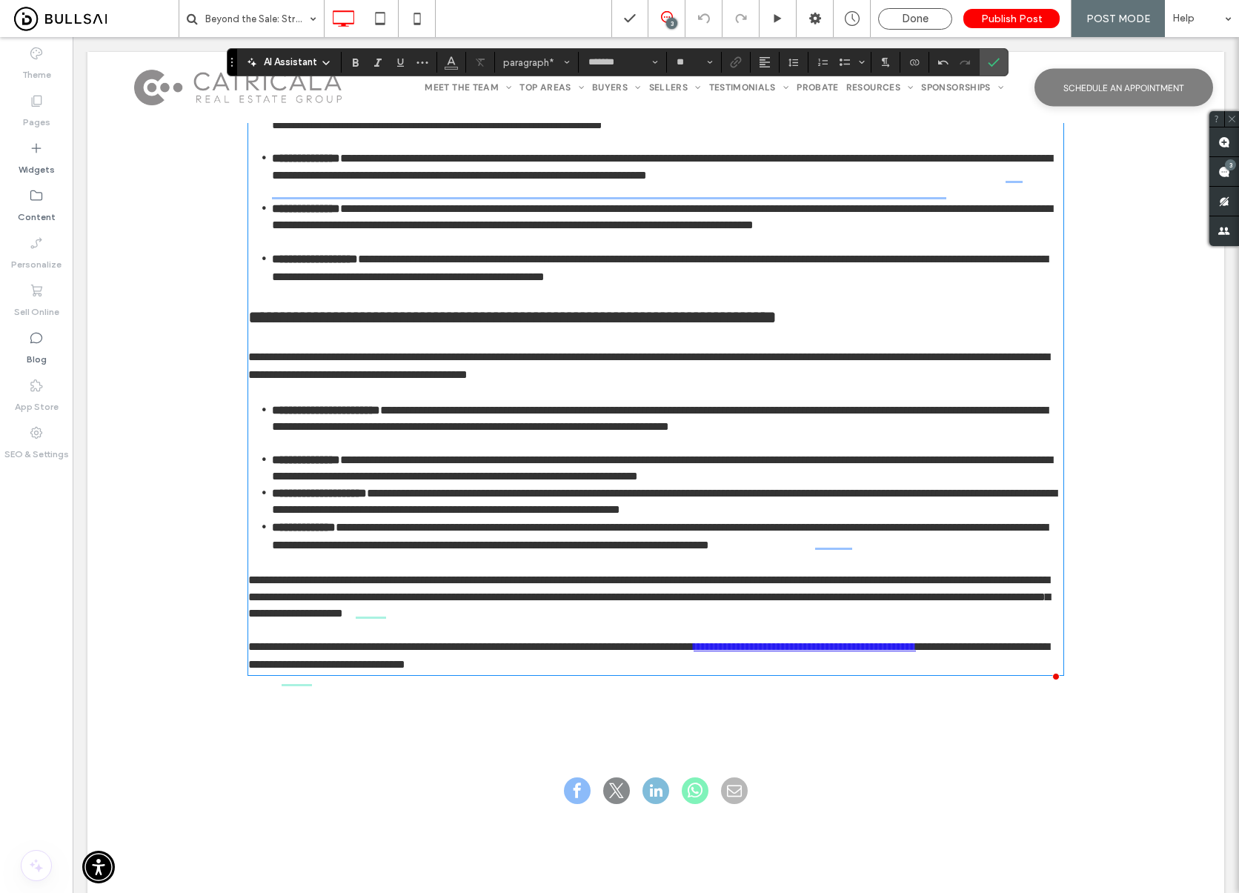
click at [986, 451] on li "**********" at bounding box center [668, 467] width 792 height 33
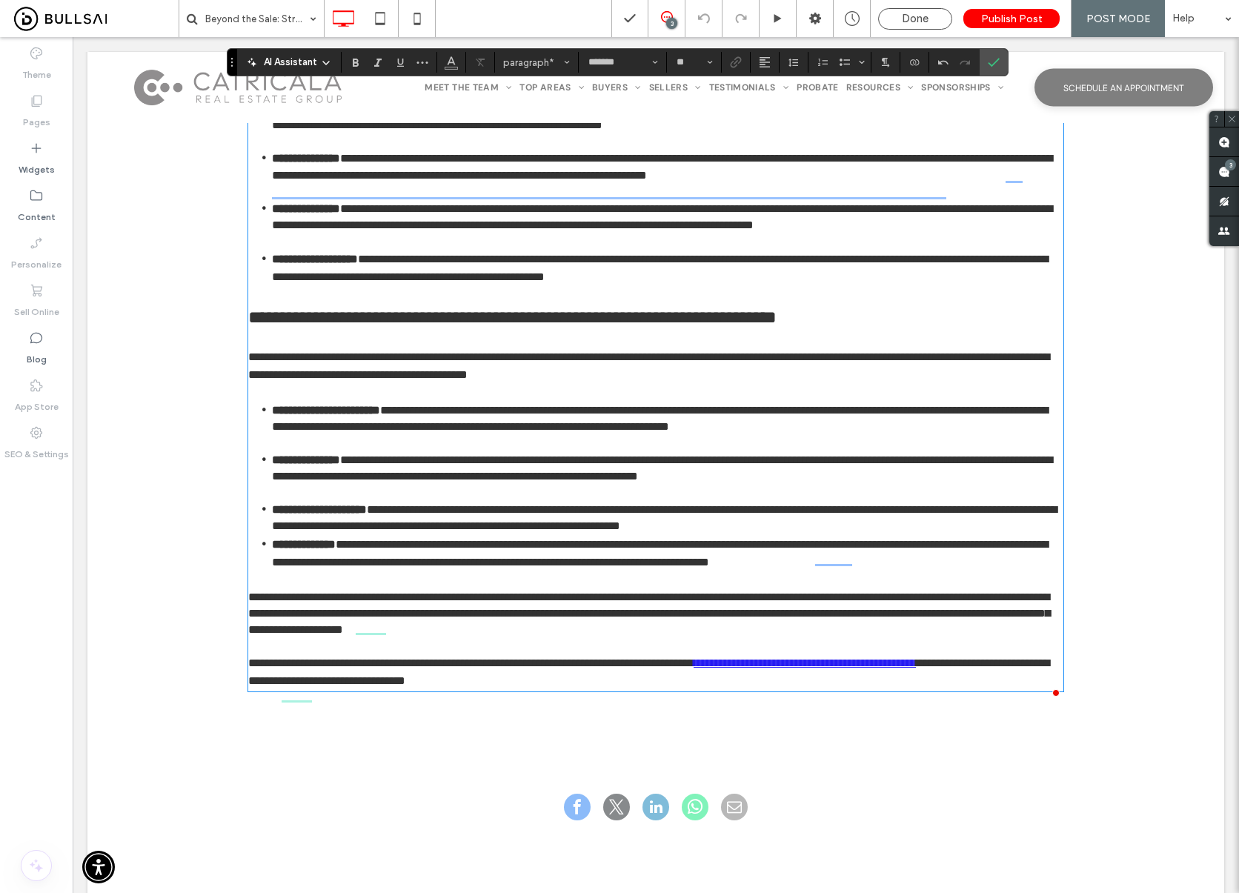
click at [961, 501] on li "**********" at bounding box center [668, 517] width 792 height 33
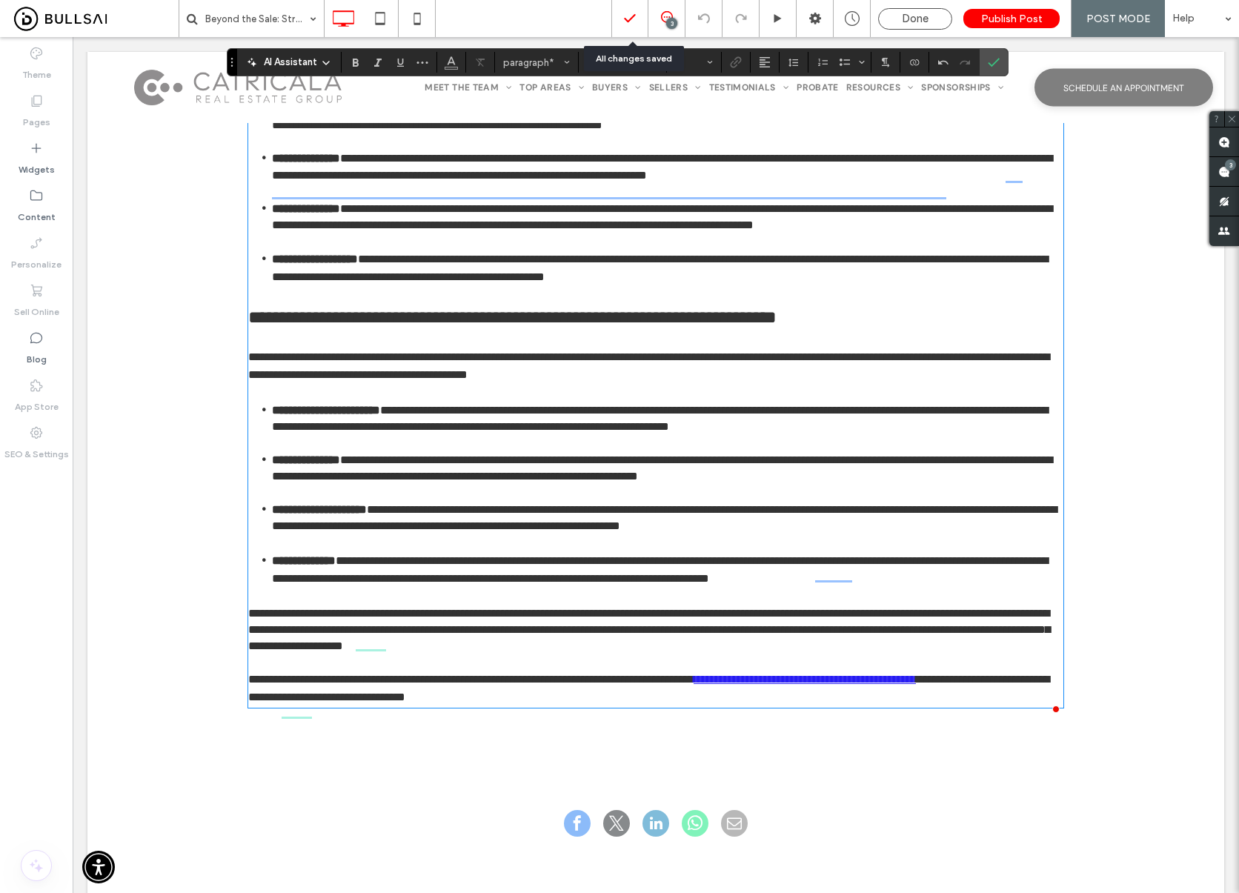
click at [635, 19] on icon at bounding box center [630, 18] width 15 height 15
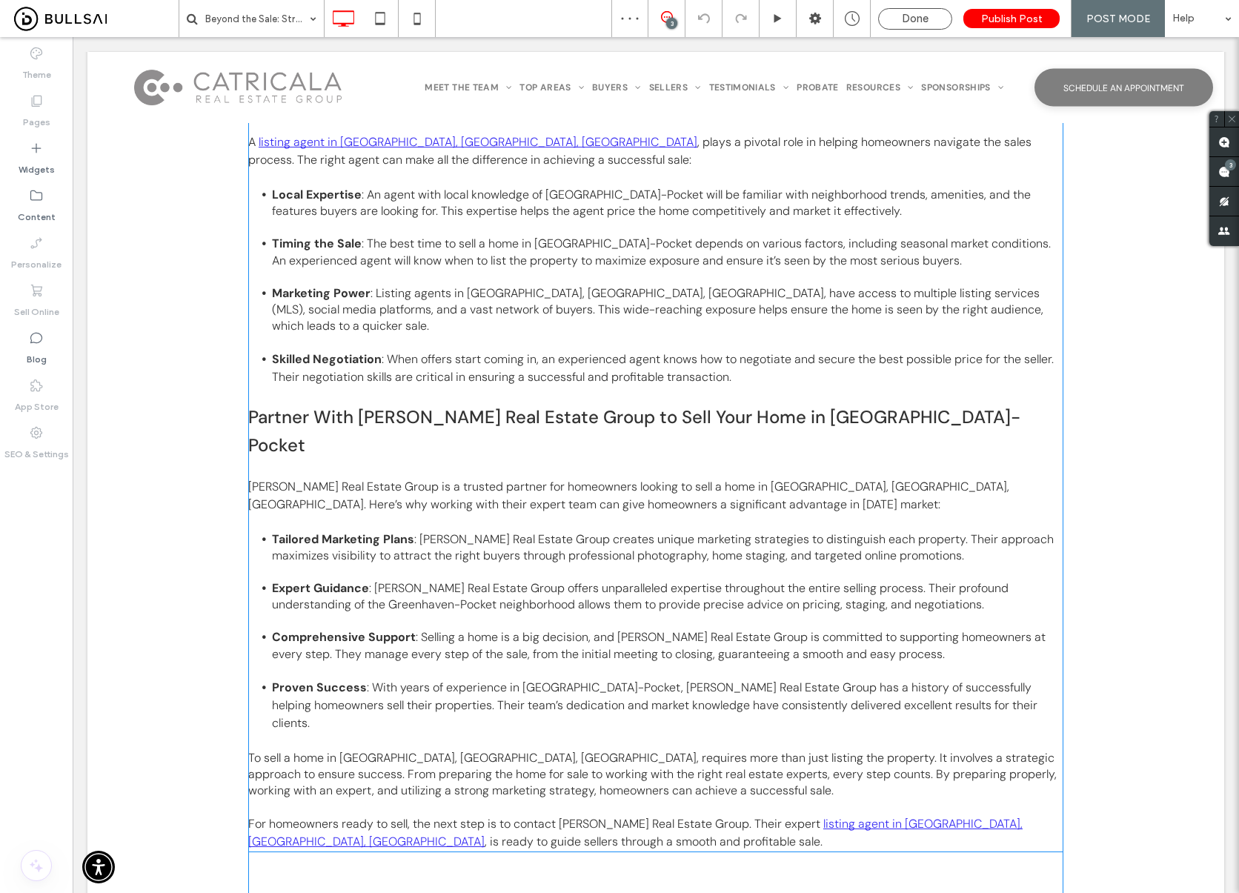
scroll to position [1053, 0]
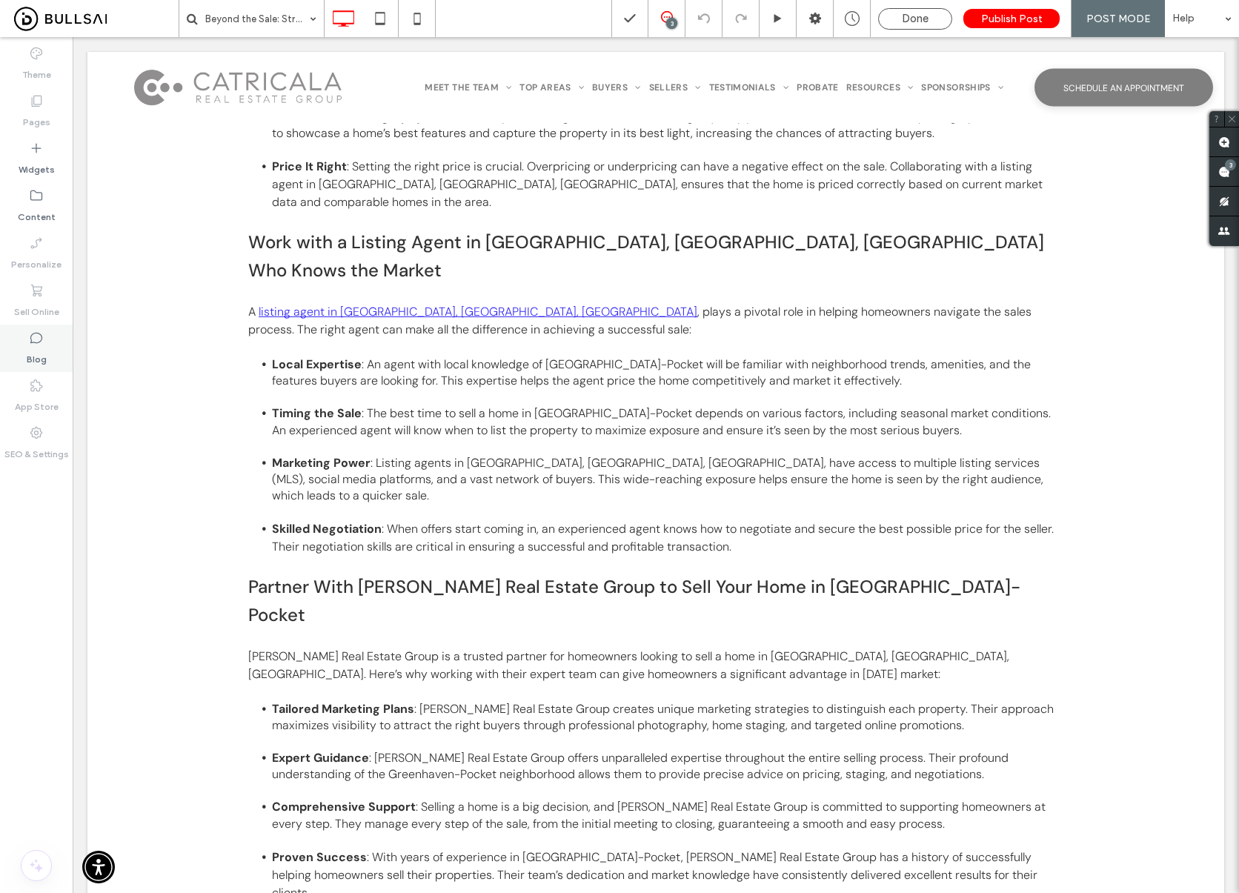
click at [39, 347] on label "Blog" at bounding box center [37, 355] width 20 height 21
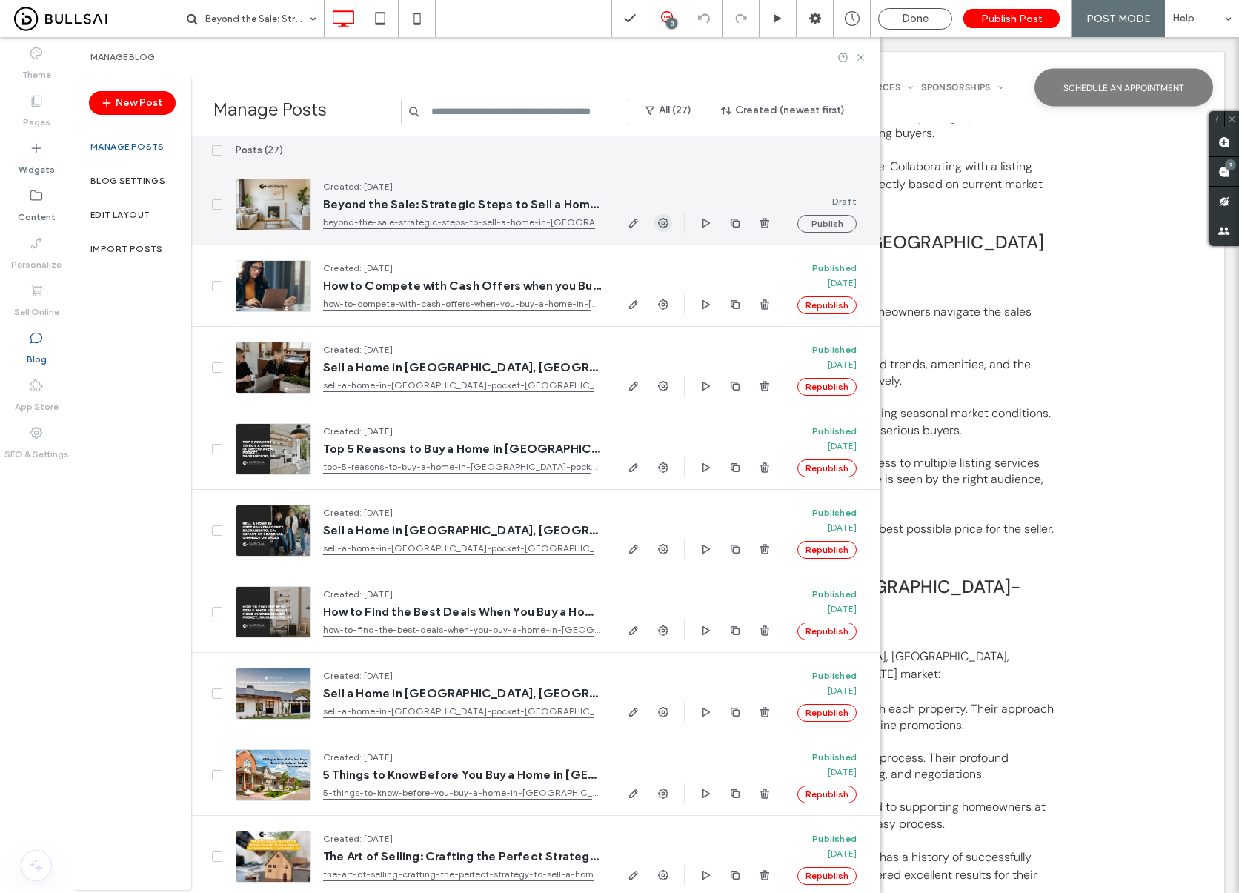
click at [663, 226] on use "button" at bounding box center [663, 223] width 10 height 10
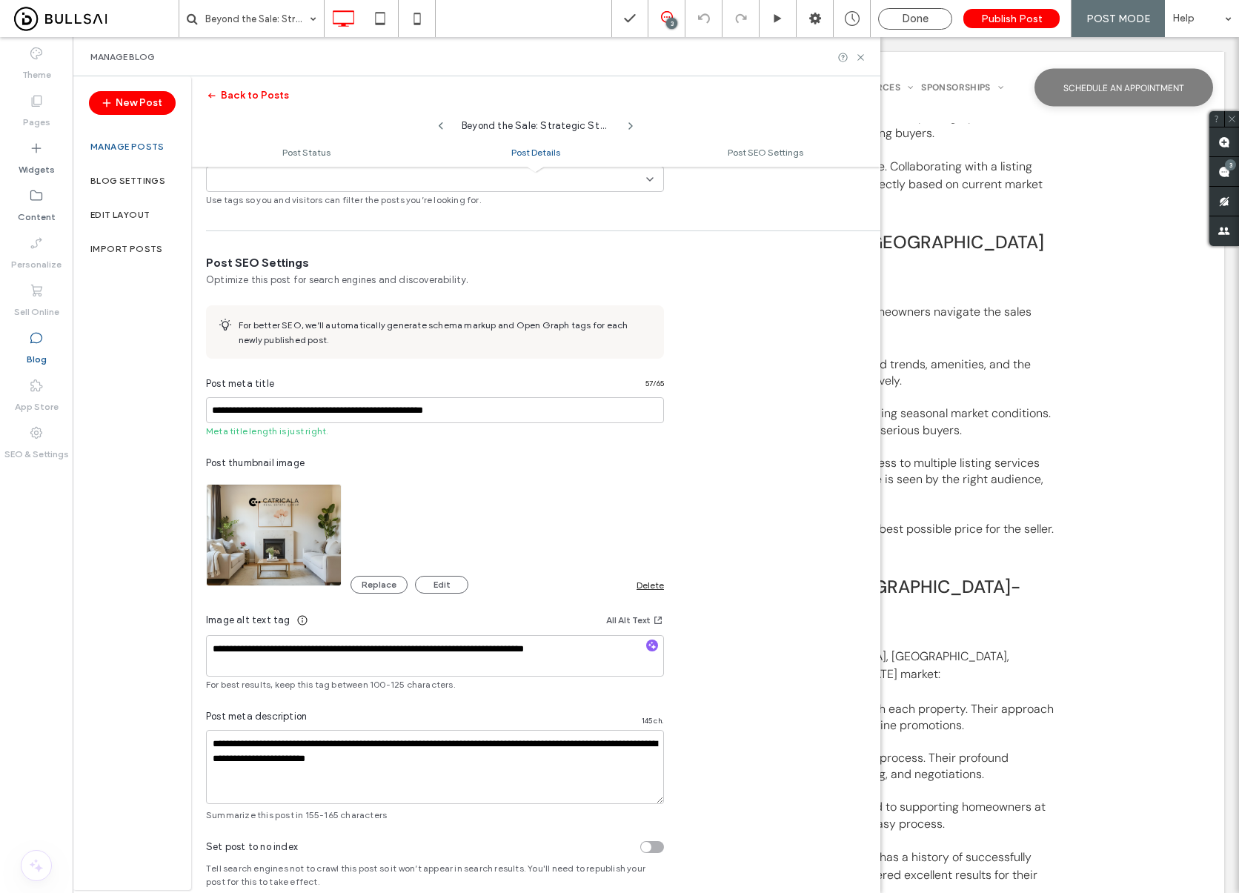
scroll to position [589, 0]
